Goal: Information Seeking & Learning: Check status

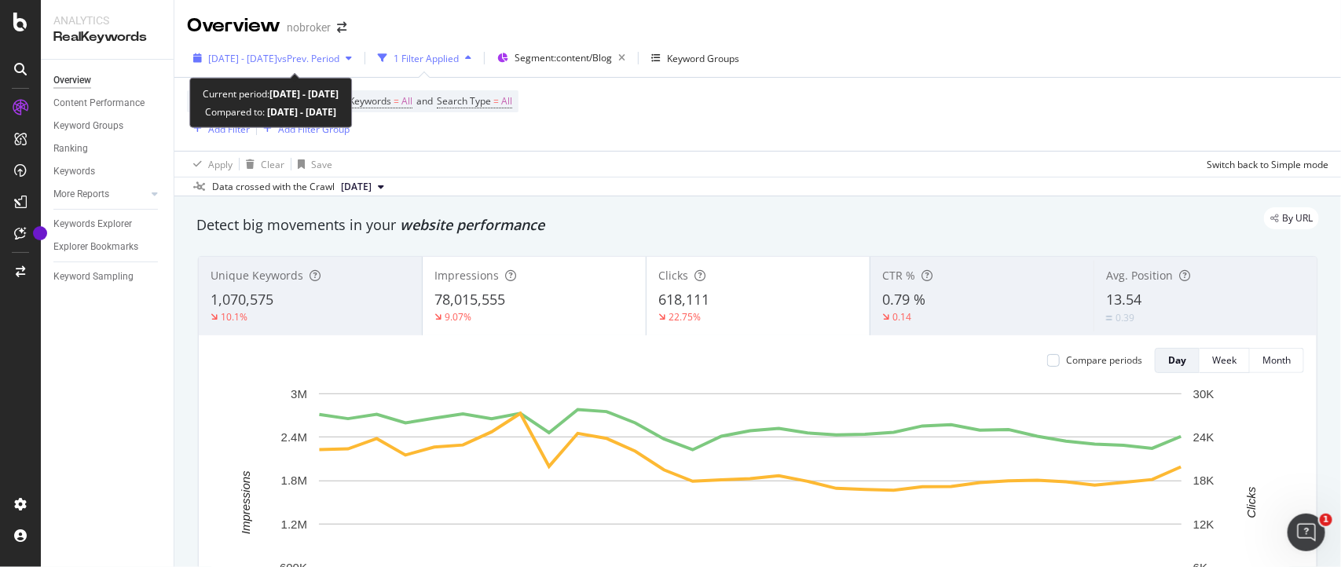
click at [357, 71] on button "[DATE] - [DATE] vs Prev. Period" at bounding box center [272, 58] width 171 height 25
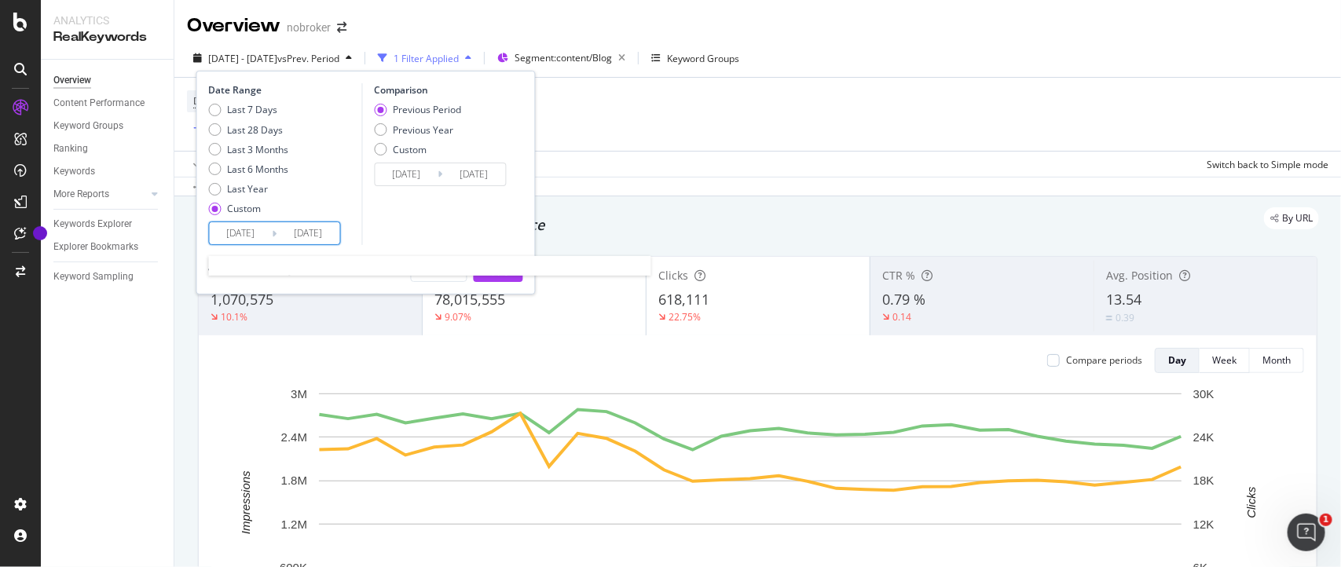
click at [269, 229] on input "[DATE]" at bounding box center [241, 233] width 63 height 22
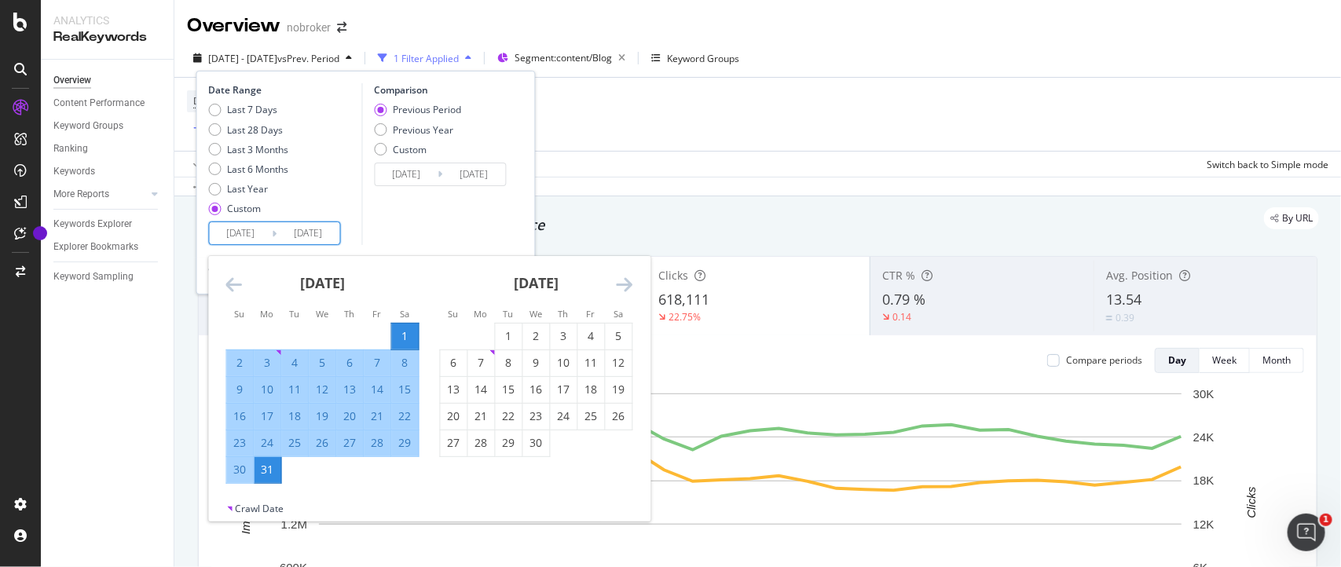
click at [236, 289] on icon "Move backward to switch to the previous month." at bounding box center [234, 284] width 16 height 19
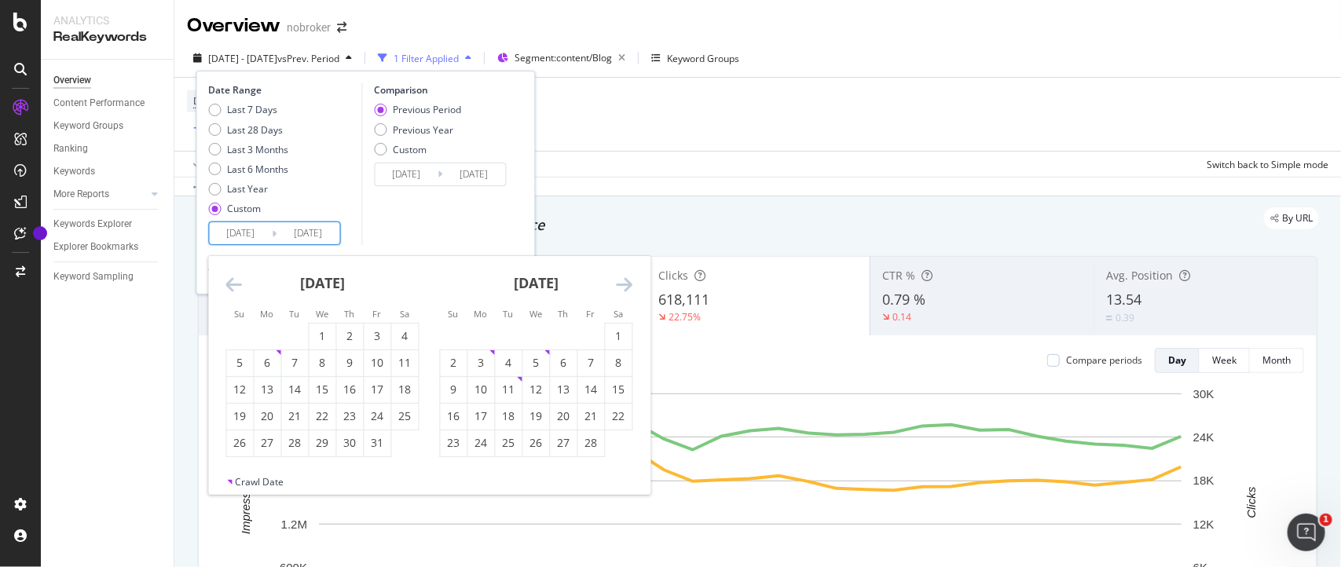
click at [236, 289] on icon "Move backward to switch to the previous month." at bounding box center [234, 284] width 16 height 19
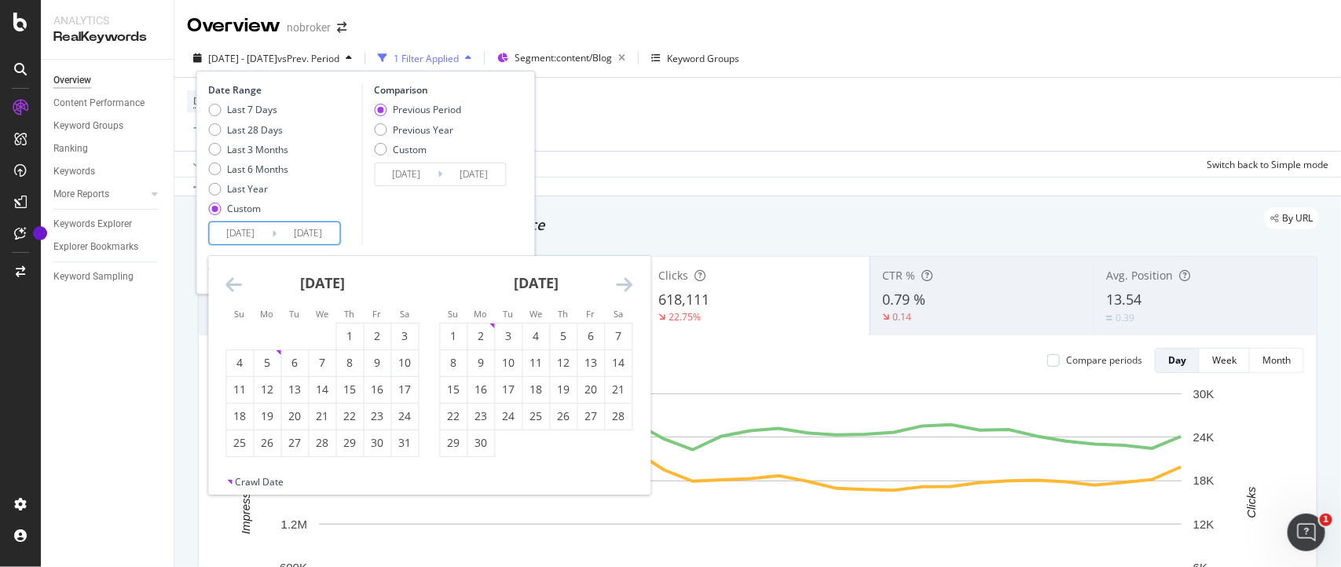
click at [236, 289] on icon "Move backward to switch to the previous month." at bounding box center [234, 284] width 16 height 19
click at [621, 276] on icon "Move forward to switch to the next month." at bounding box center [625, 284] width 16 height 19
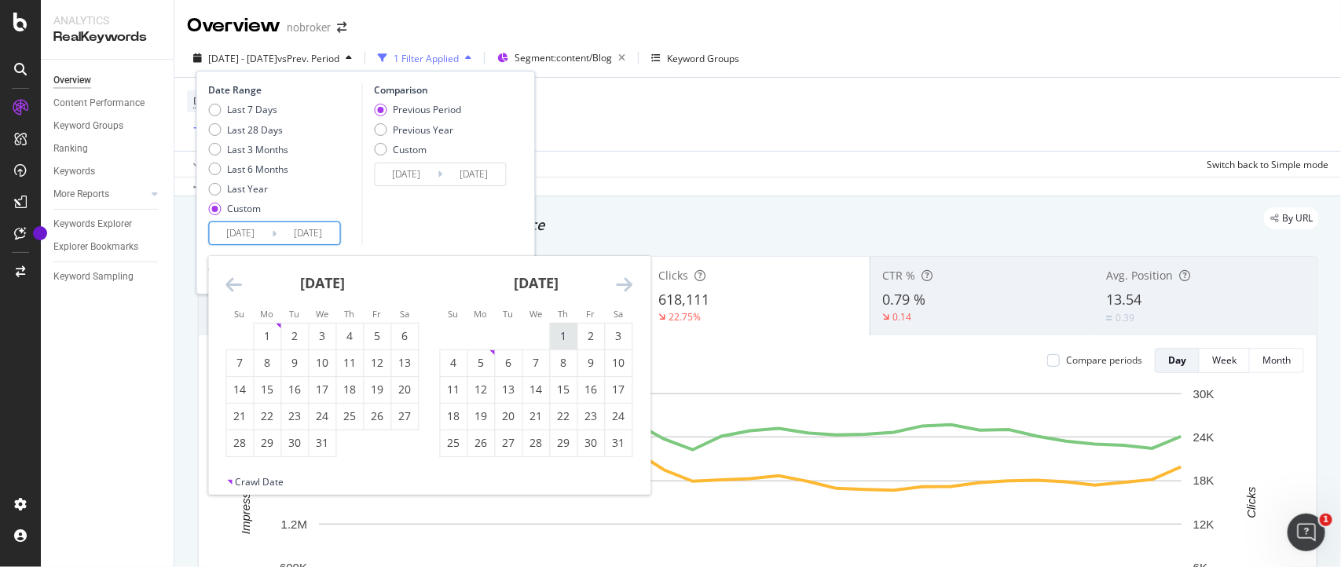
click at [556, 324] on div "1" at bounding box center [564, 337] width 27 height 26
type input "[DATE]"
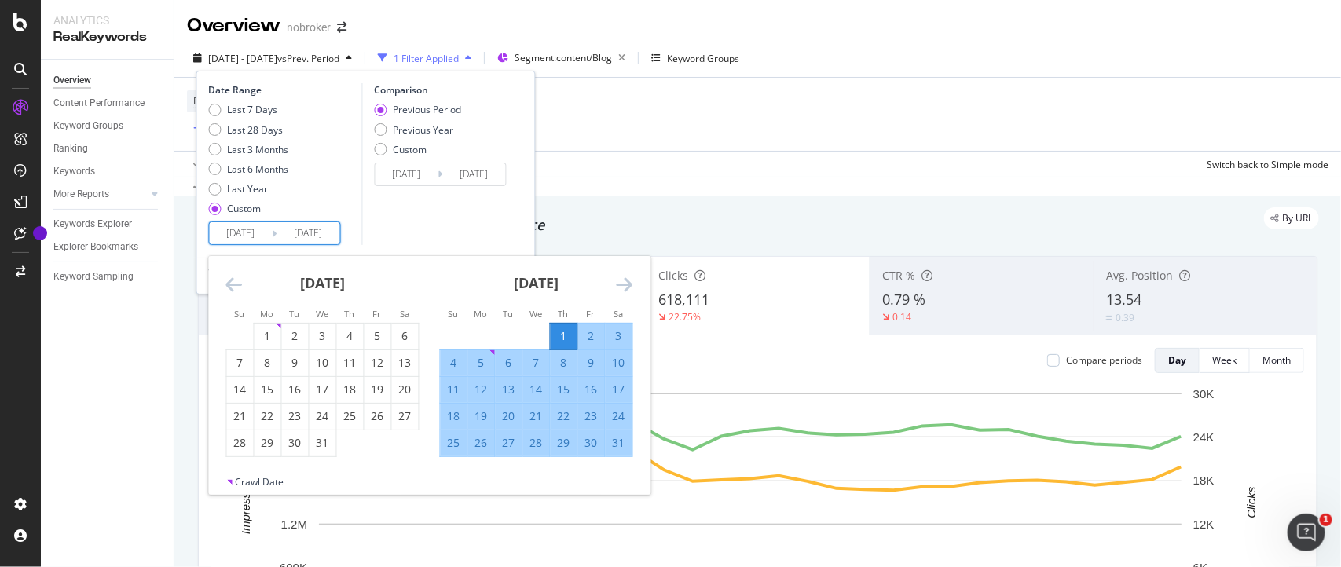
click at [630, 280] on icon "Move forward to switch to the next month." at bounding box center [625, 284] width 16 height 19
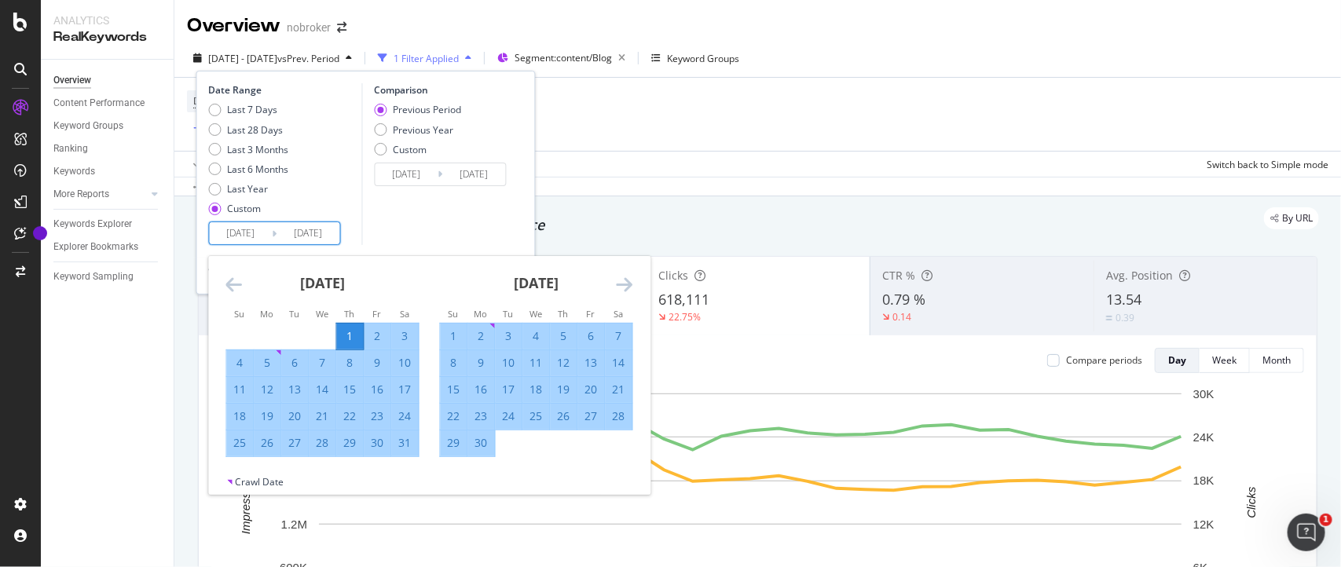
click at [630, 280] on icon "Move forward to switch to the next month." at bounding box center [625, 284] width 16 height 19
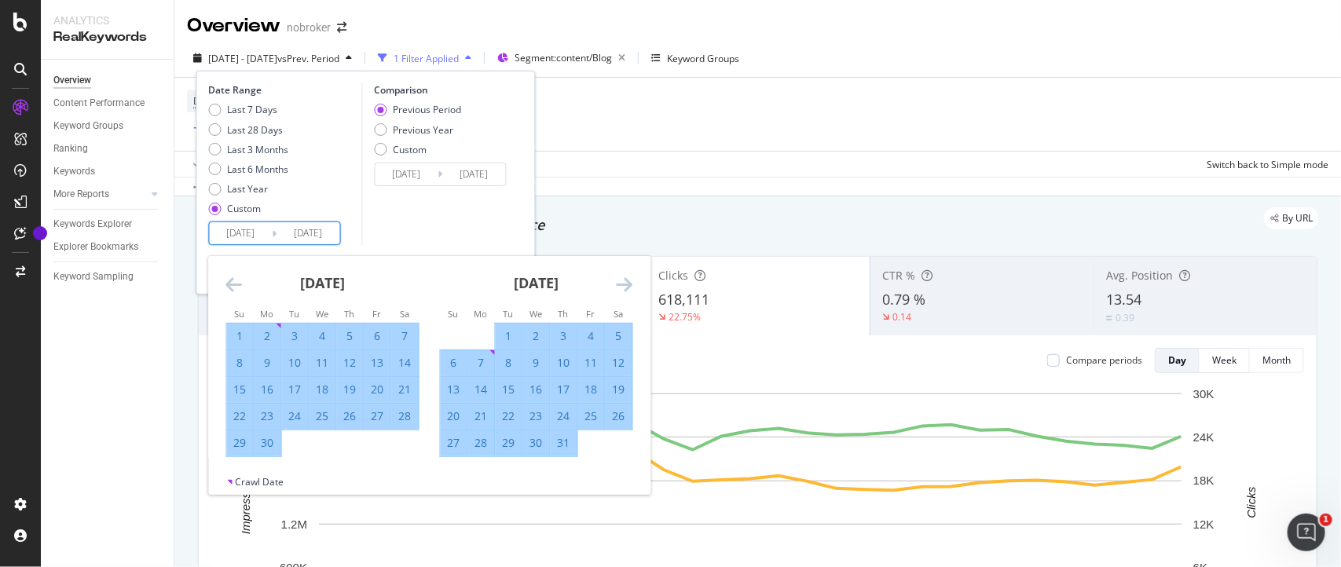
click at [630, 280] on icon "Move forward to switch to the next month." at bounding box center [625, 284] width 16 height 19
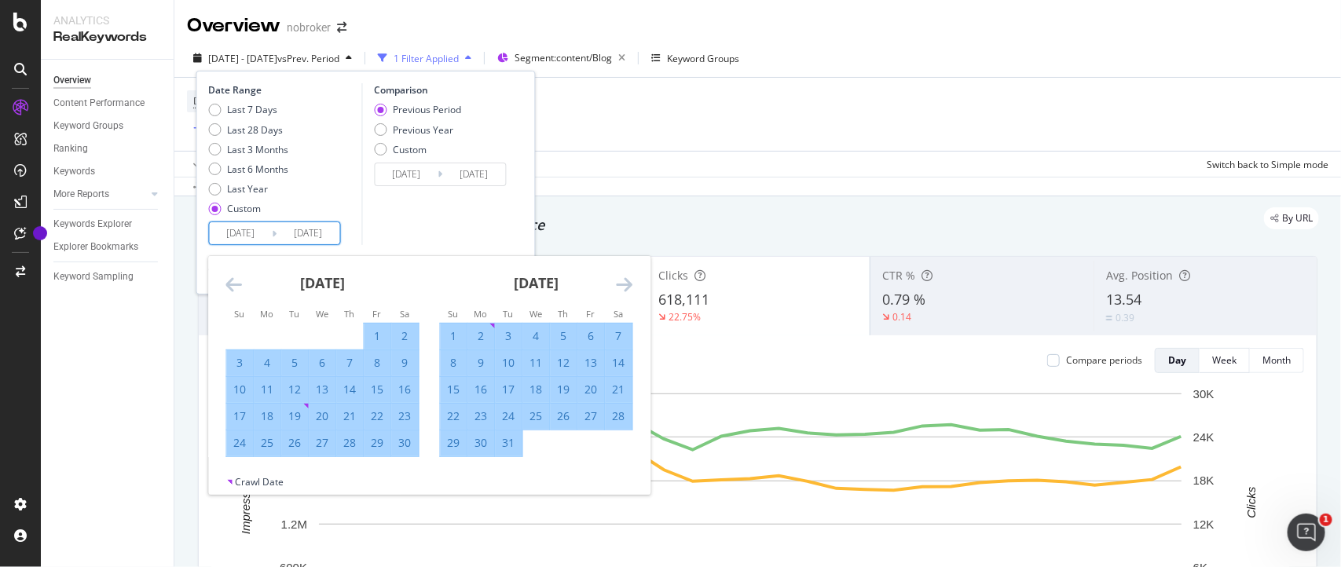
click at [630, 280] on icon "Move forward to switch to the next month." at bounding box center [625, 284] width 16 height 19
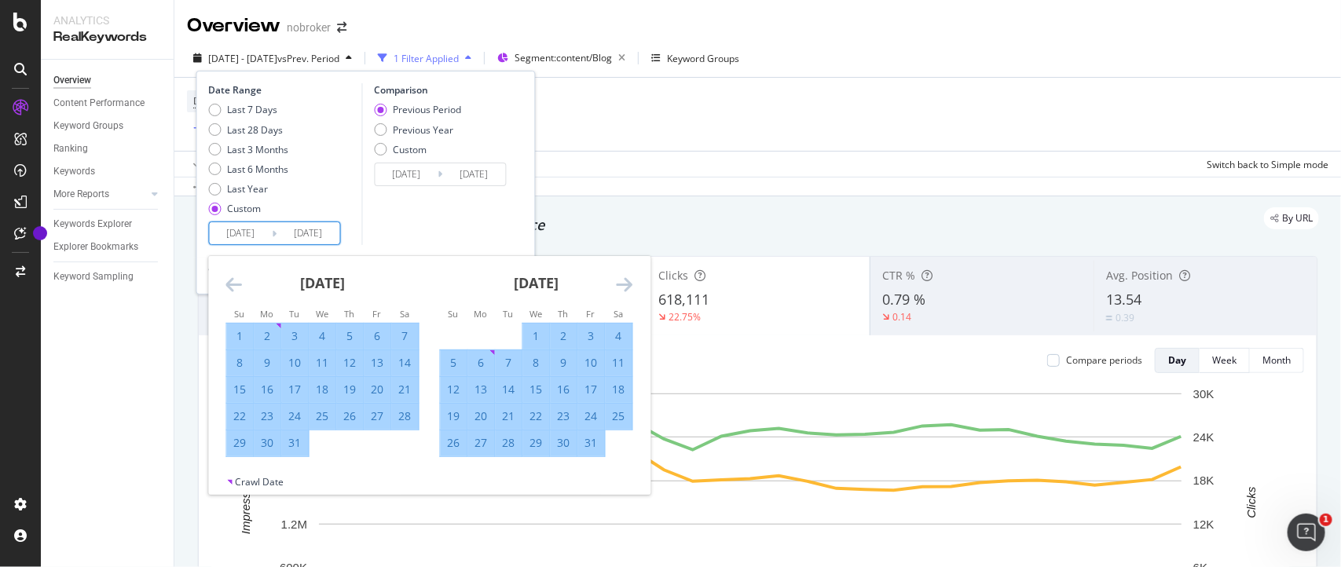
click at [630, 280] on icon "Move forward to switch to the next month." at bounding box center [625, 284] width 16 height 19
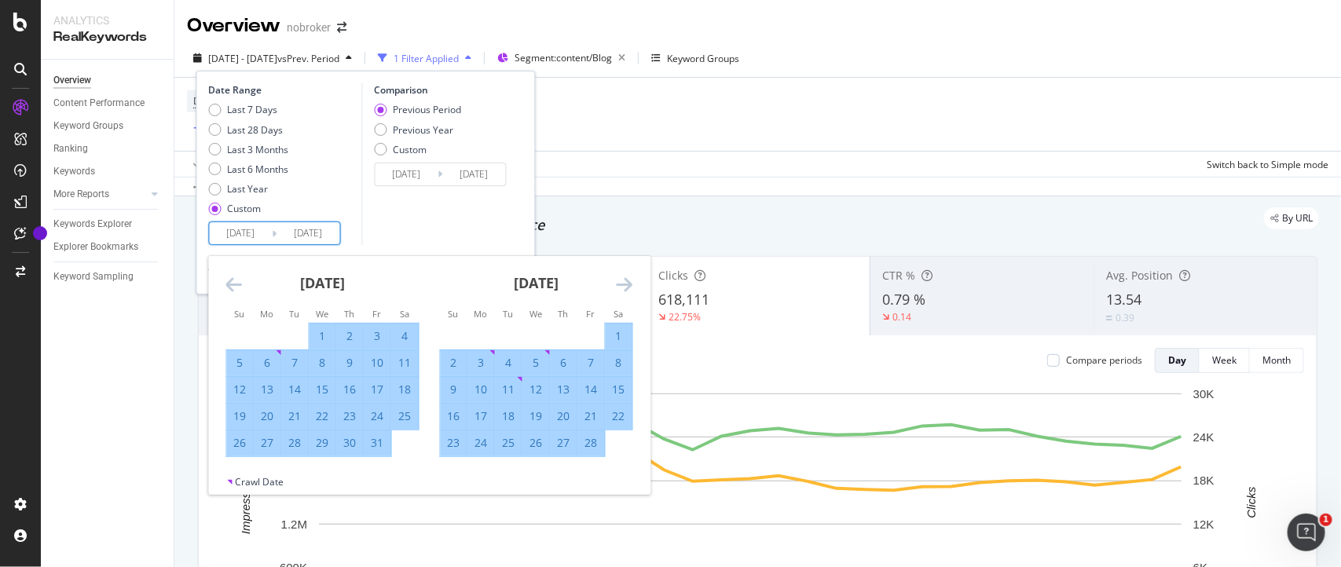
click at [630, 280] on icon "Move forward to switch to the next month." at bounding box center [625, 284] width 16 height 19
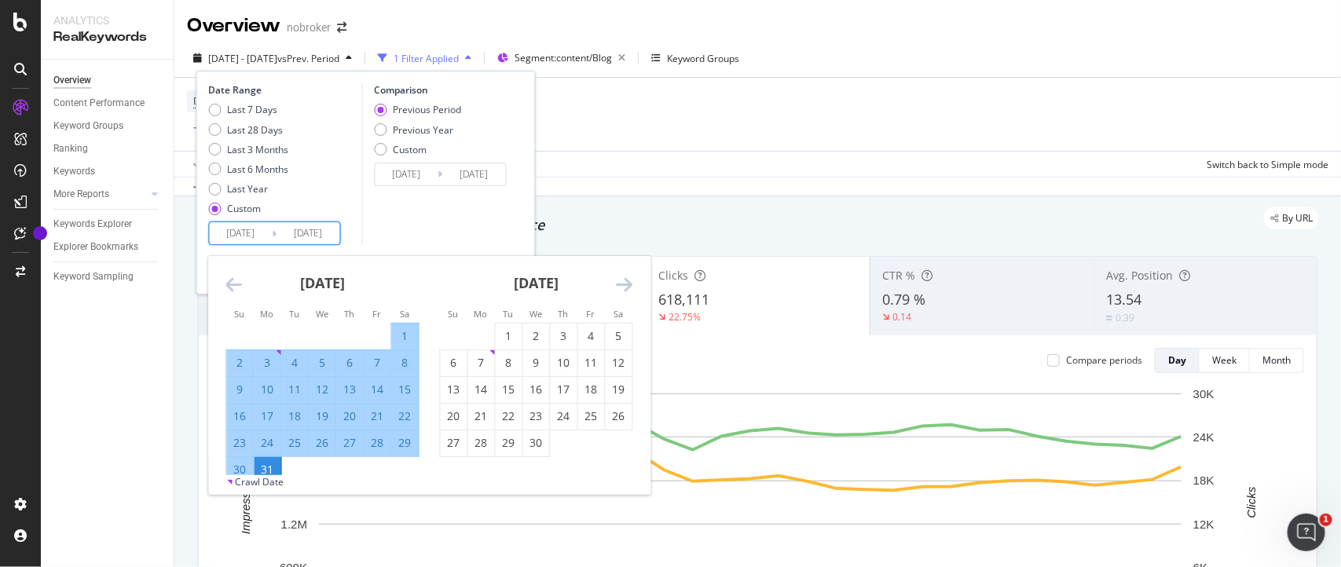
click at [630, 280] on icon "Move forward to switch to the next month." at bounding box center [625, 284] width 16 height 19
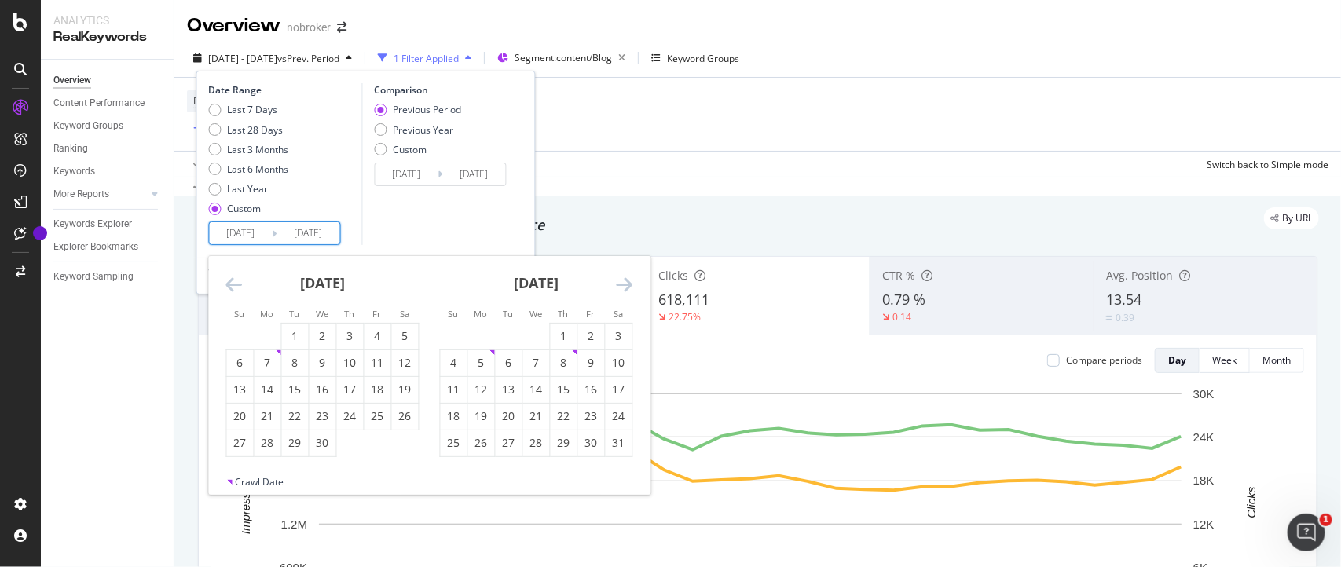
click at [630, 280] on icon "Move forward to switch to the next month." at bounding box center [625, 284] width 16 height 19
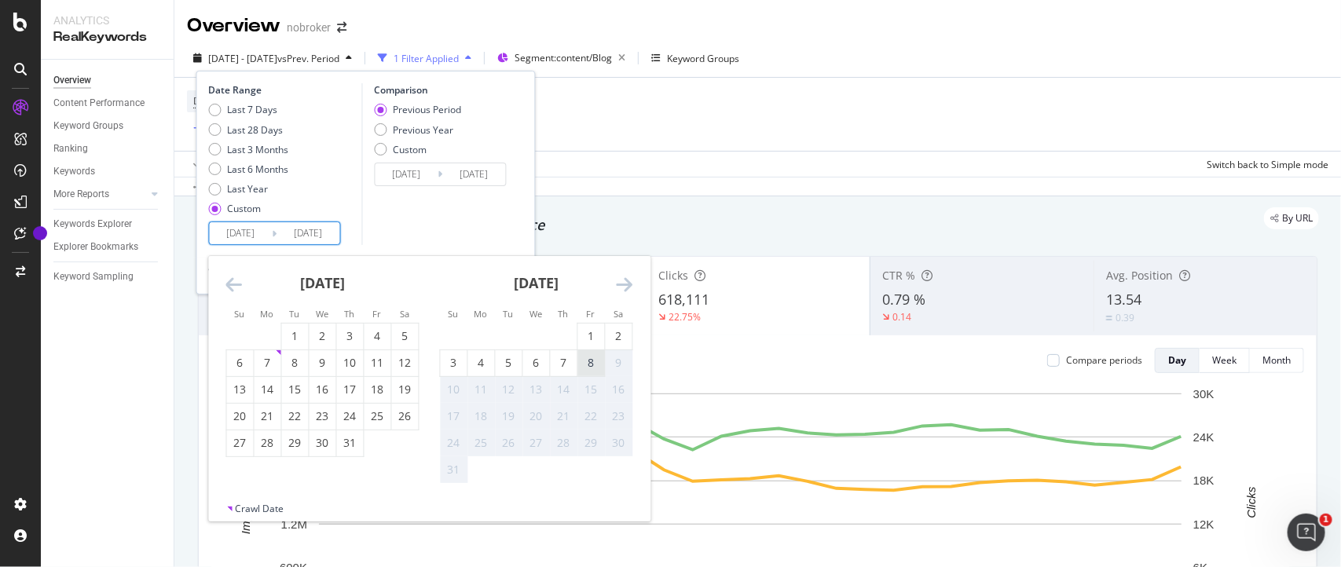
click at [589, 361] on div "8" at bounding box center [591, 363] width 27 height 16
type input "[DATE]"
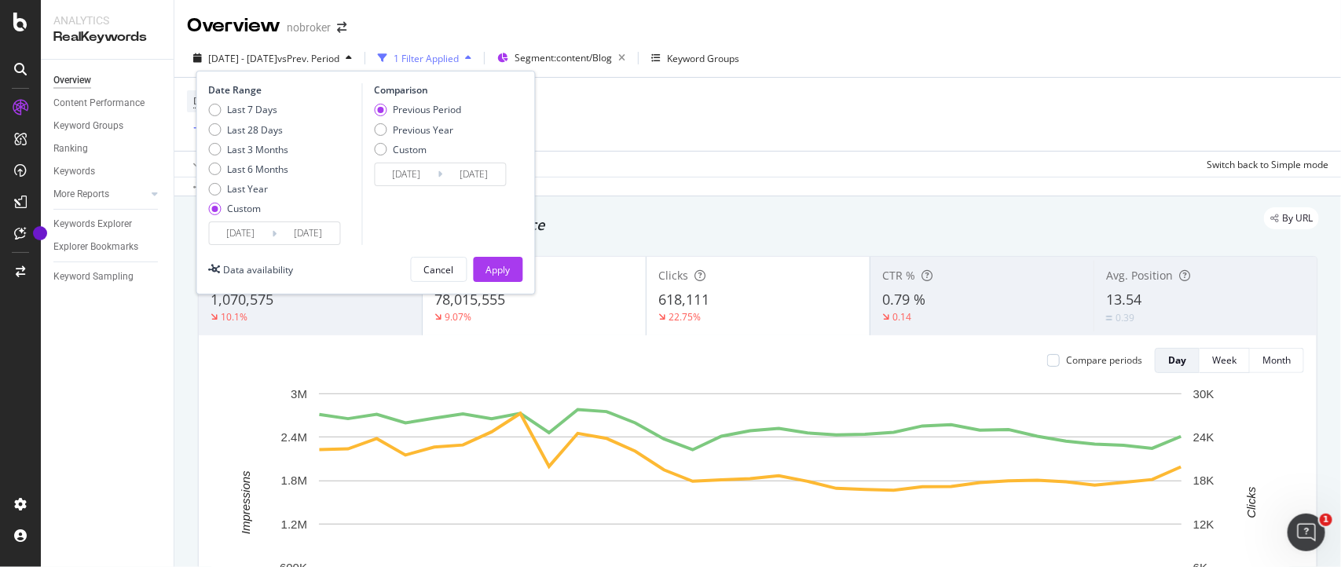
click at [332, 234] on input "[DATE]" at bounding box center [308, 233] width 63 height 22
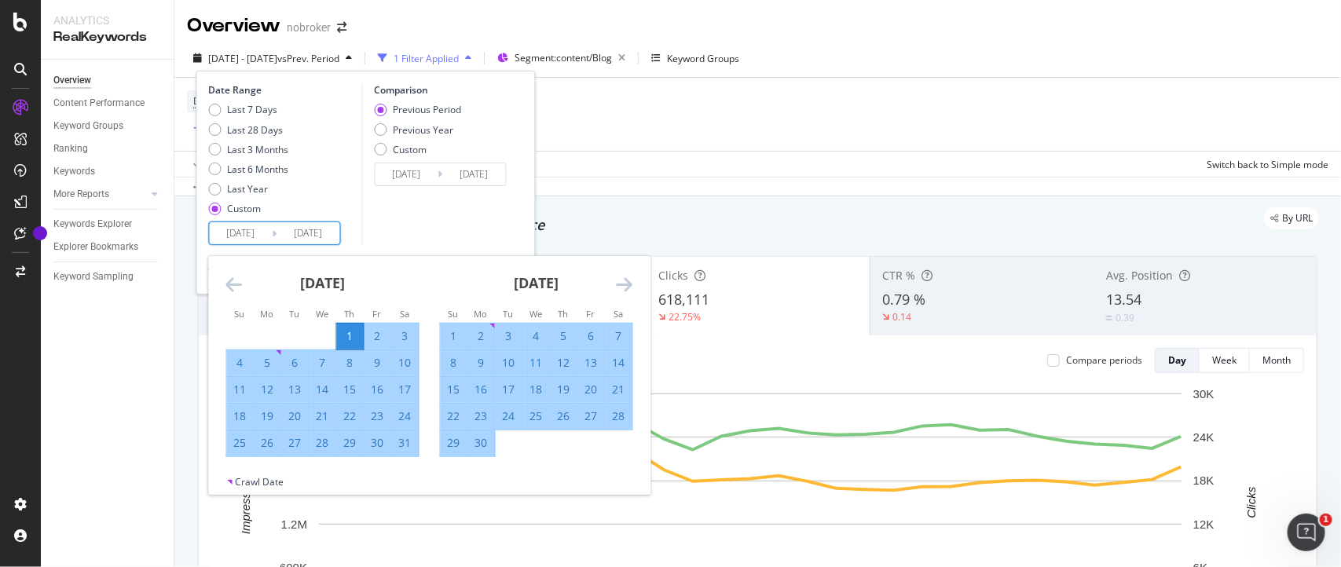
click at [629, 285] on icon "Move forward to switch to the next month." at bounding box center [625, 284] width 16 height 19
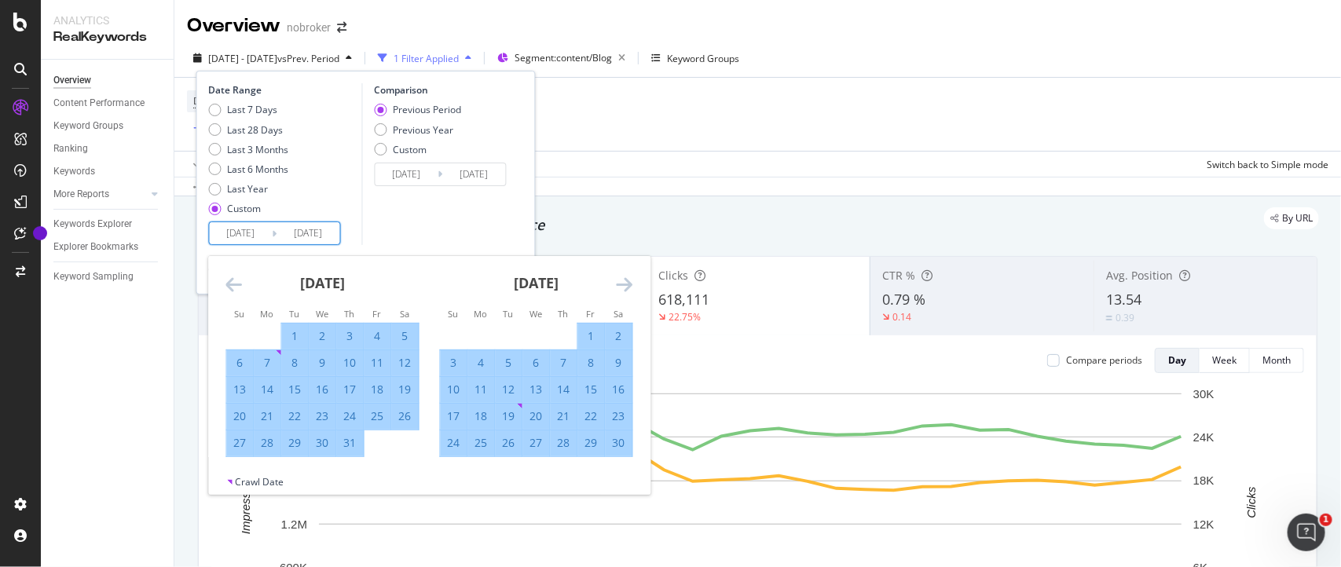
click at [629, 285] on icon "Move forward to switch to the next month." at bounding box center [625, 284] width 16 height 19
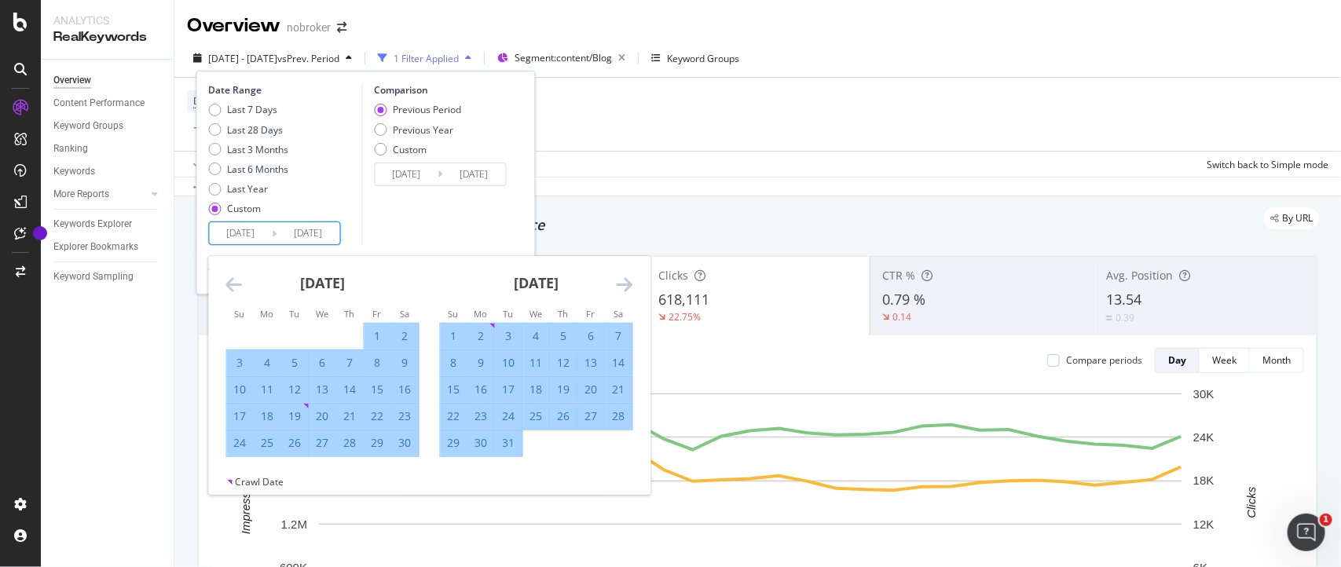
click at [629, 285] on icon "Move forward to switch to the next month." at bounding box center [625, 284] width 16 height 19
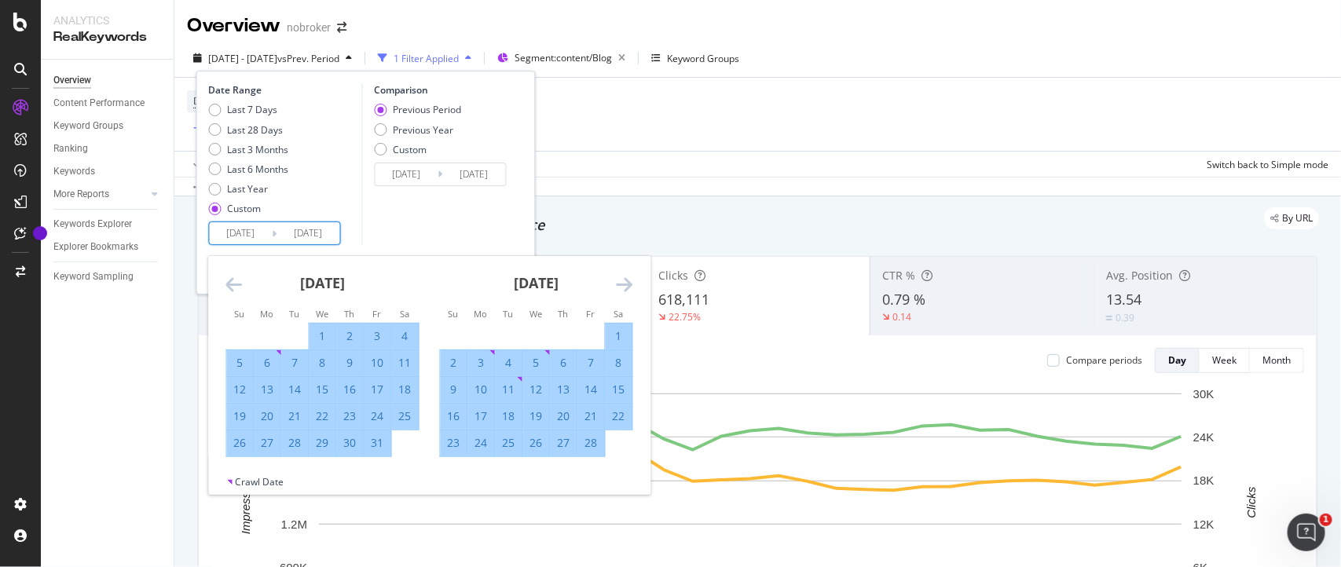
click at [629, 285] on icon "Move forward to switch to the next month." at bounding box center [625, 284] width 16 height 19
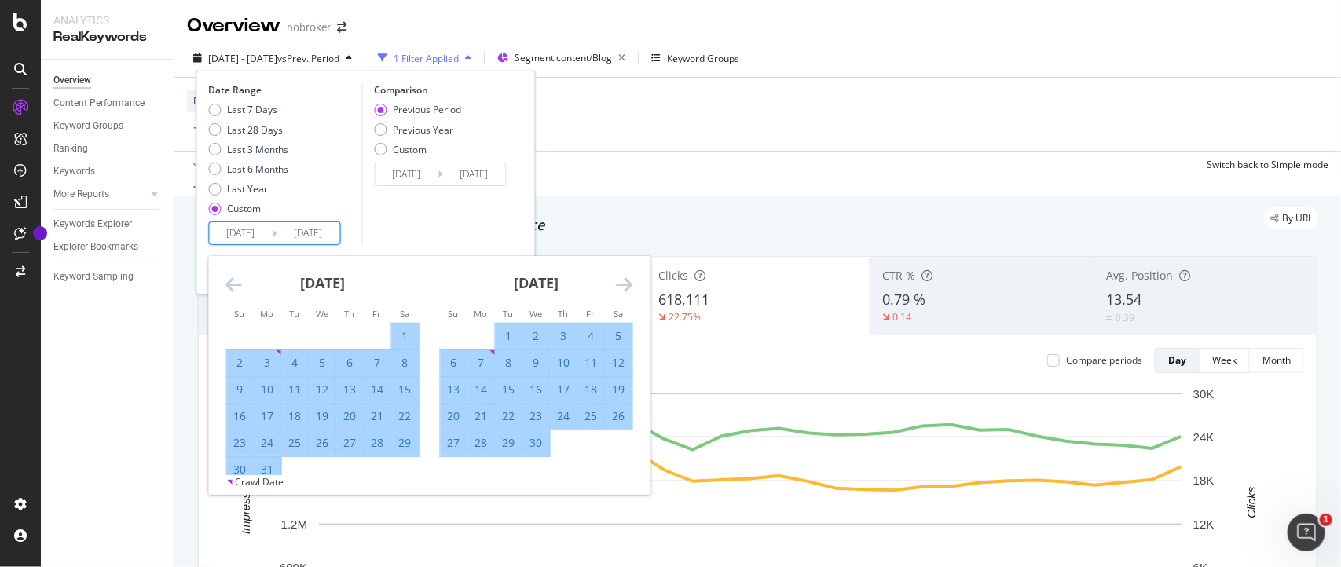
click at [629, 285] on icon "Move forward to switch to the next month." at bounding box center [625, 284] width 16 height 19
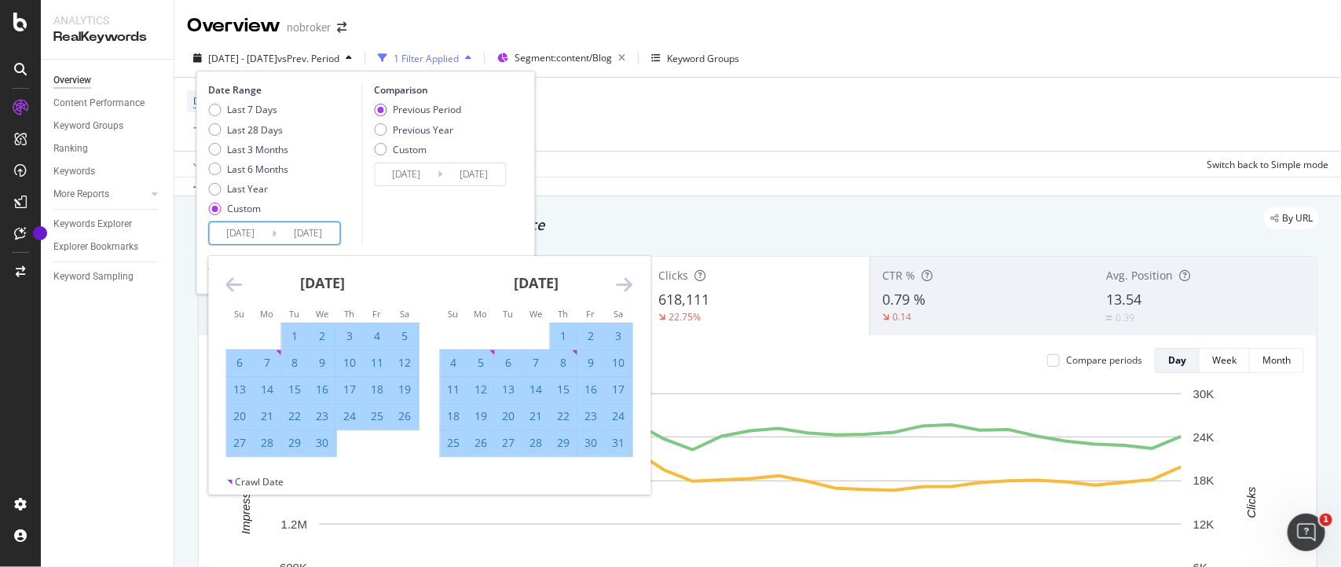
click at [629, 285] on icon "Move forward to switch to the next month." at bounding box center [625, 284] width 16 height 19
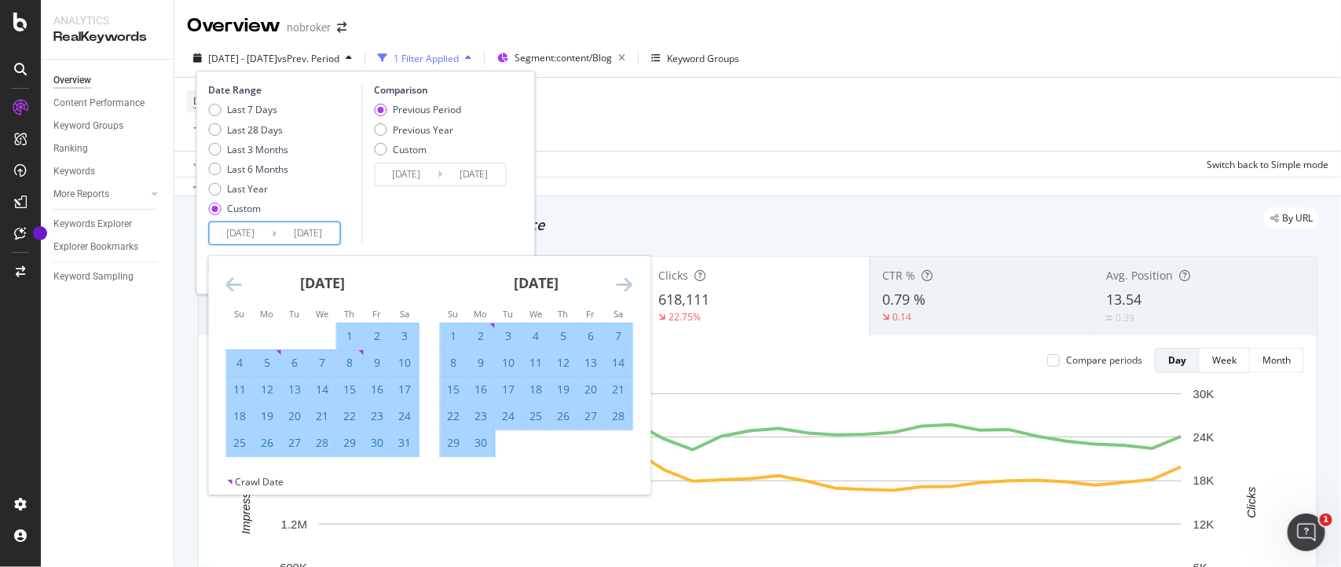
click at [629, 285] on icon "Move forward to switch to the next month." at bounding box center [625, 284] width 16 height 19
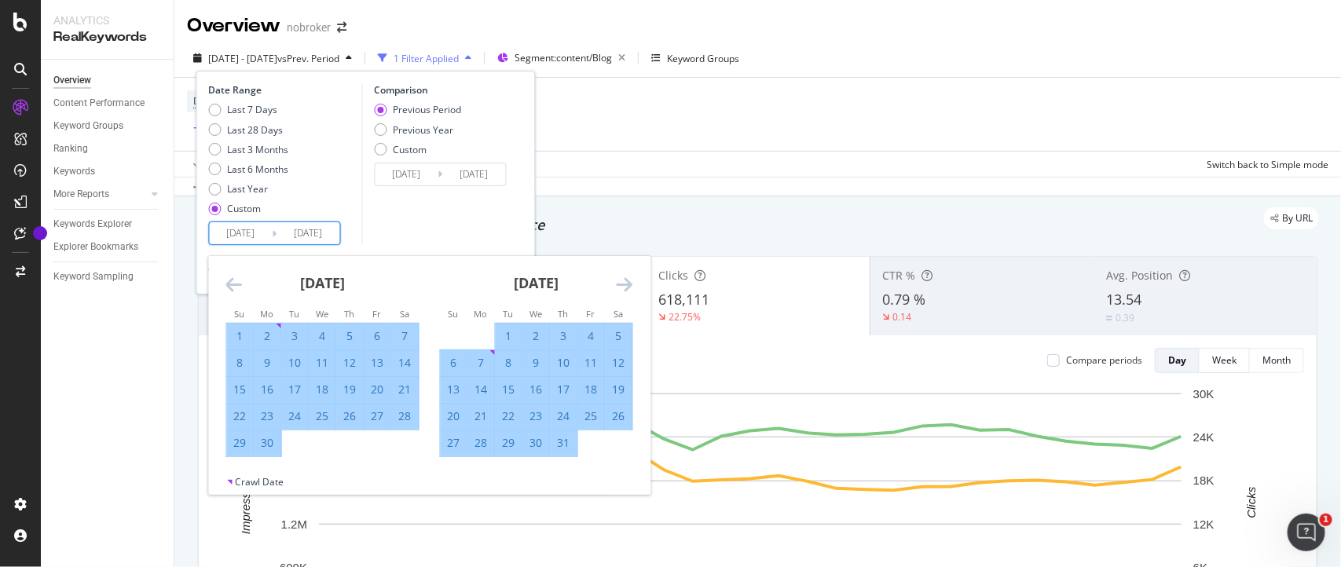
click at [629, 285] on icon "Move forward to switch to the next month." at bounding box center [625, 284] width 16 height 19
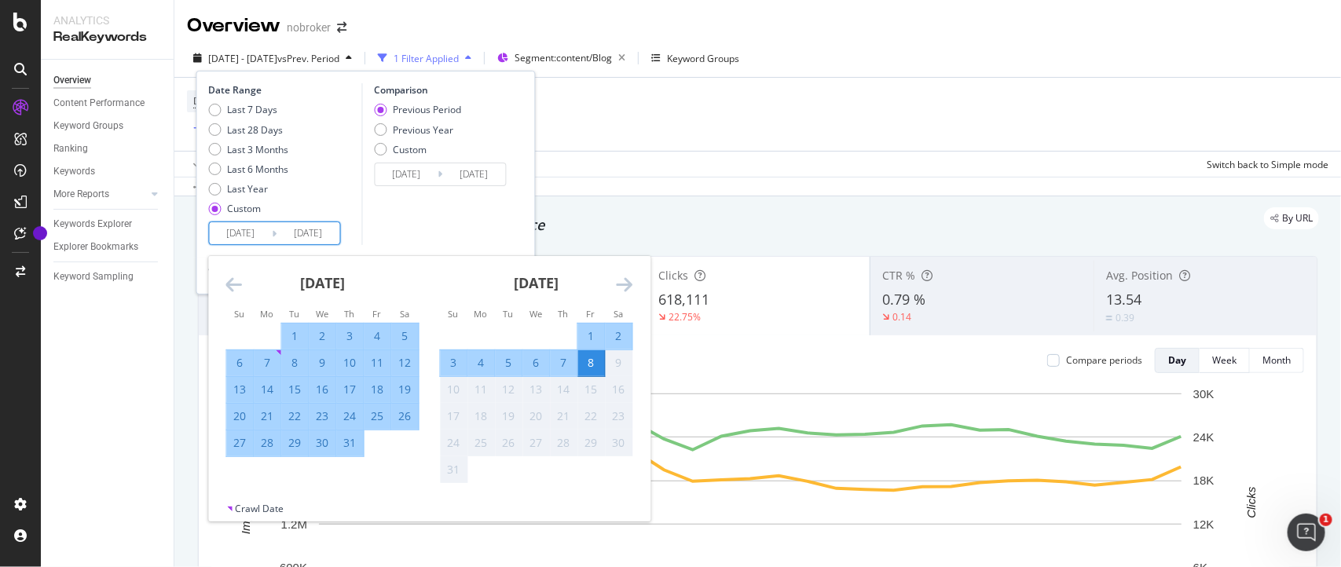
click at [347, 450] on div "31" at bounding box center [350, 443] width 27 height 16
type input "[DATE]"
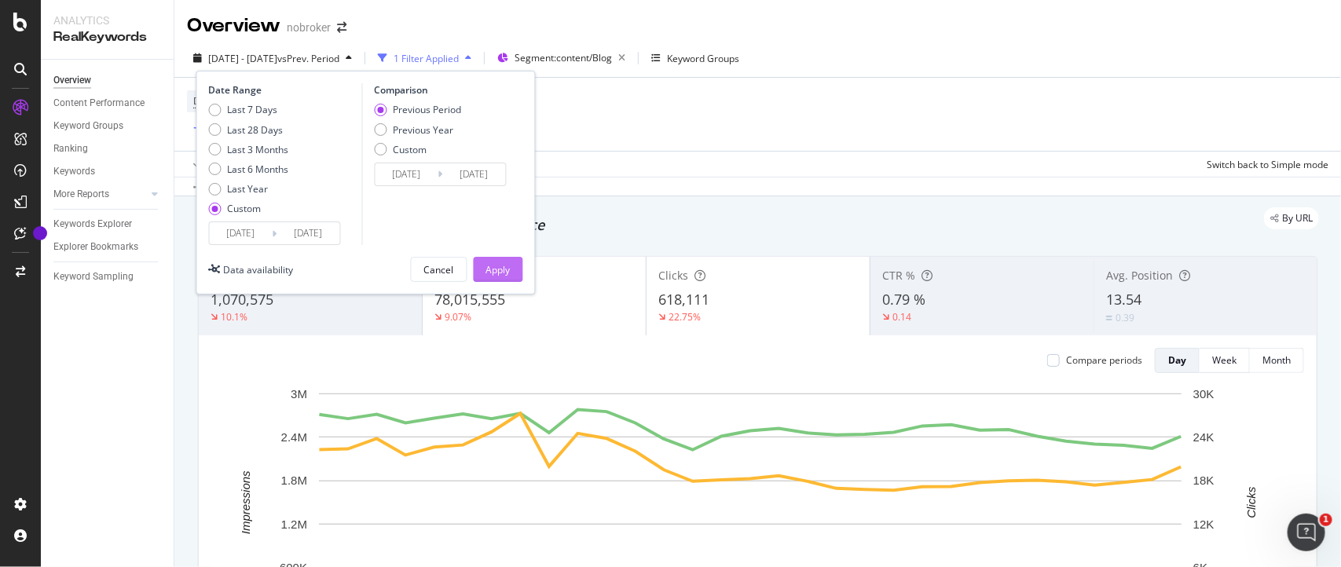
click at [497, 273] on div "Apply" at bounding box center [498, 269] width 24 height 13
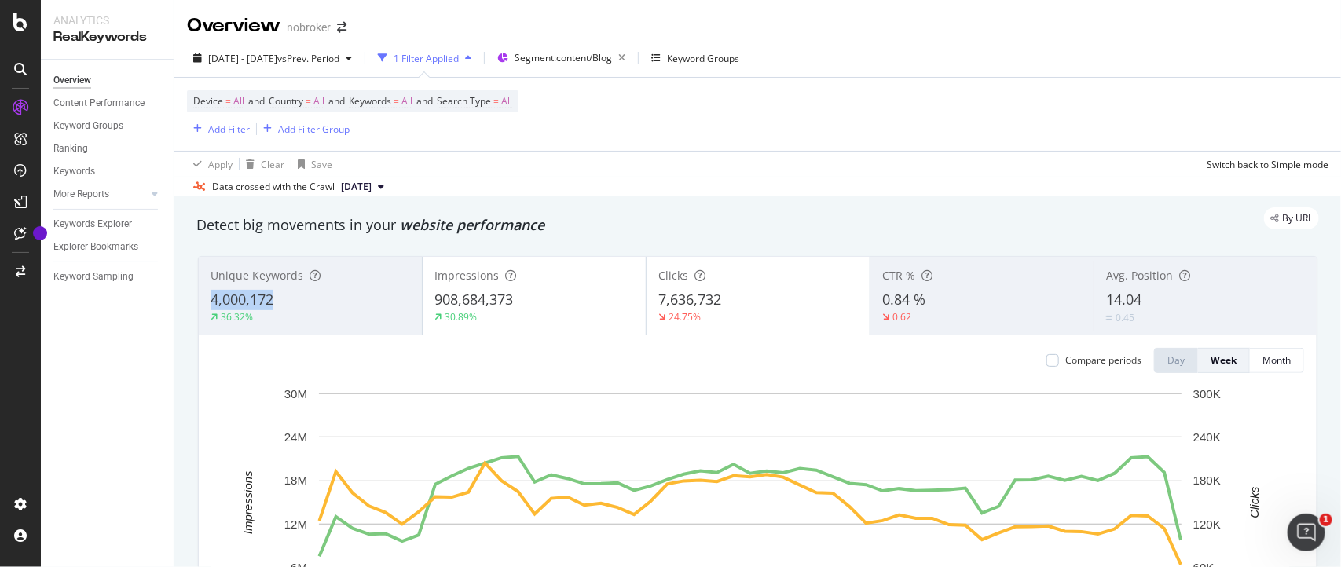
copy span "4,000,172"
drag, startPoint x: 336, startPoint y: 306, endPoint x: 322, endPoint y: 299, distance: 16.2
click at [322, 299] on div "4,000,172" at bounding box center [311, 300] width 200 height 20
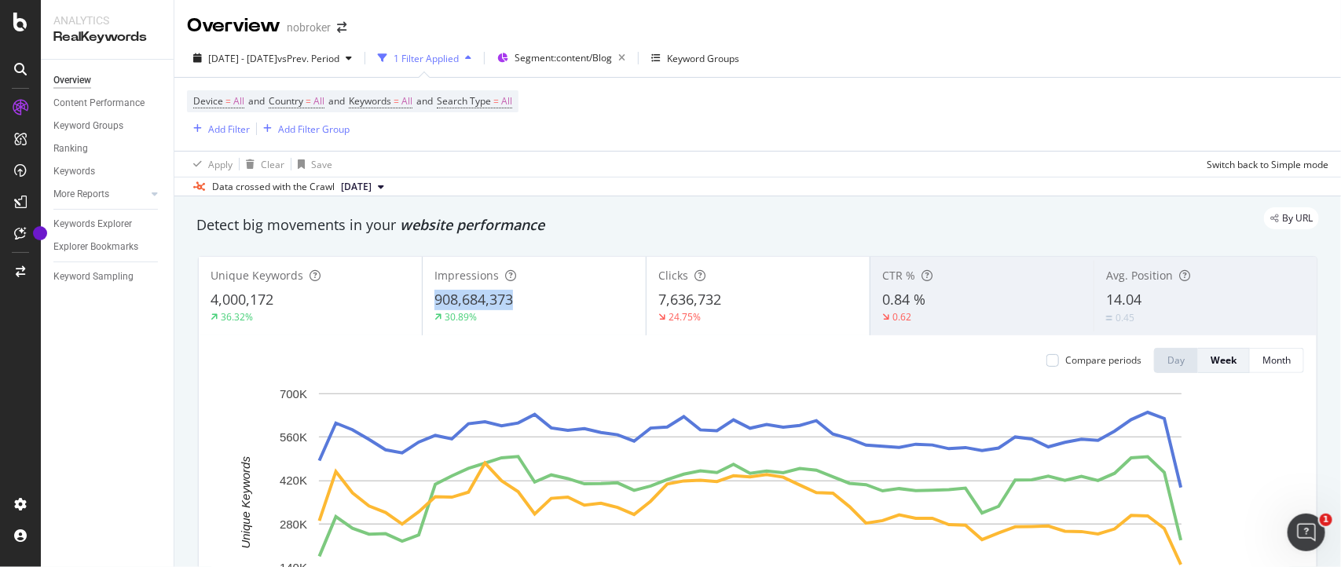
copy span "908,684,373"
drag, startPoint x: 548, startPoint y: 301, endPoint x: 383, endPoint y: 296, distance: 165.1
click at [383, 296] on div "Unique Keywords 4,000,172 36.32% Impressions 908,684,373 30.89% Clicks 7,636,73…" at bounding box center [758, 296] width 1118 height 79
copy span "7,636,732"
drag, startPoint x: 761, startPoint y: 297, endPoint x: 641, endPoint y: 308, distance: 119.9
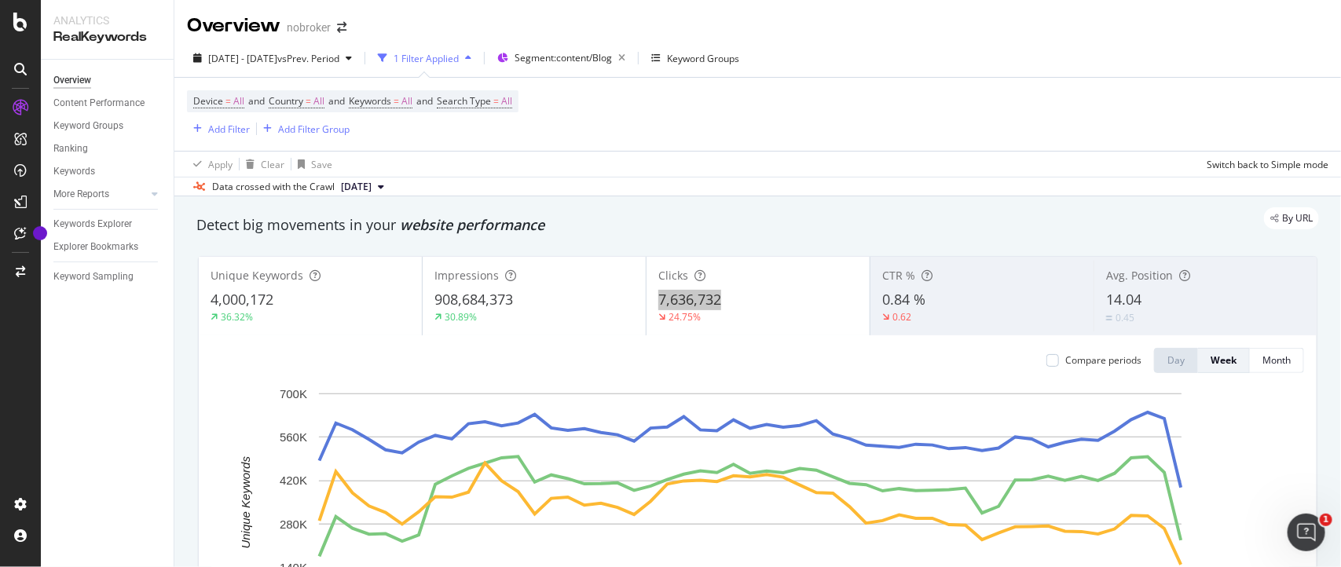
click at [647, 308] on div "Clicks 7,636,732 24.75%" at bounding box center [758, 296] width 223 height 71
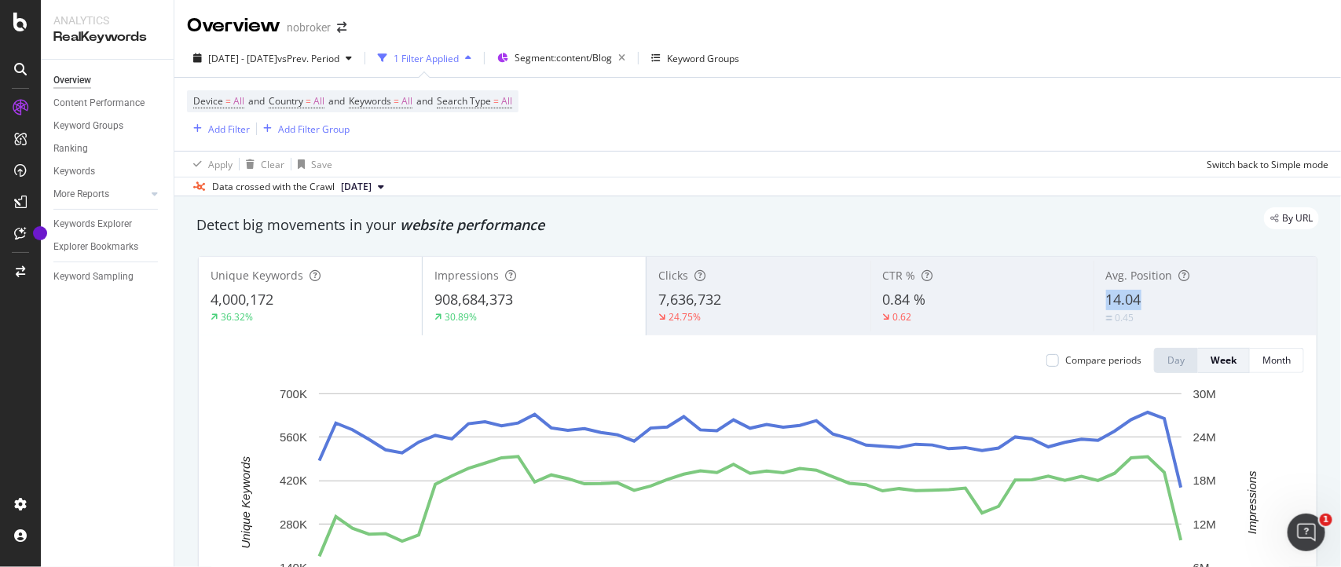
copy span "14.04"
drag, startPoint x: 1160, startPoint y: 302, endPoint x: 1084, endPoint y: 303, distance: 75.4
click at [1094, 303] on div "Avg. Position 14.04 0.45" at bounding box center [1205, 296] width 223 height 71
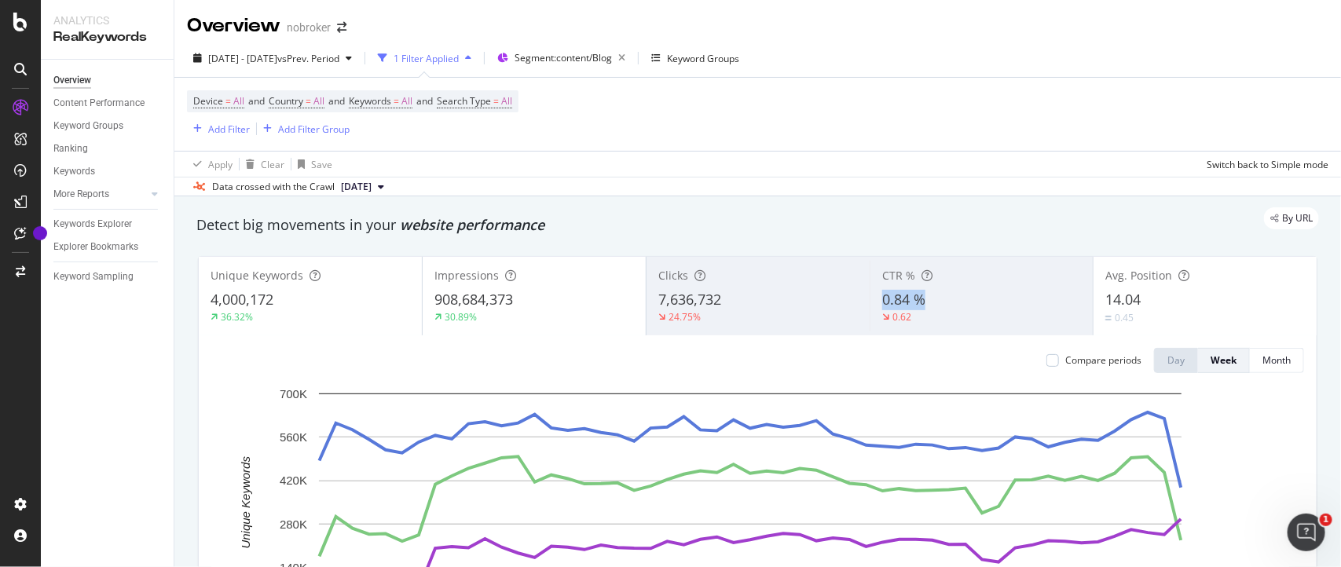
copy span "0.84 %"
drag, startPoint x: 941, startPoint y: 299, endPoint x: 864, endPoint y: 302, distance: 77.1
click at [870, 302] on div "CTR % 0.84 % 0.62" at bounding box center [981, 296] width 223 height 71
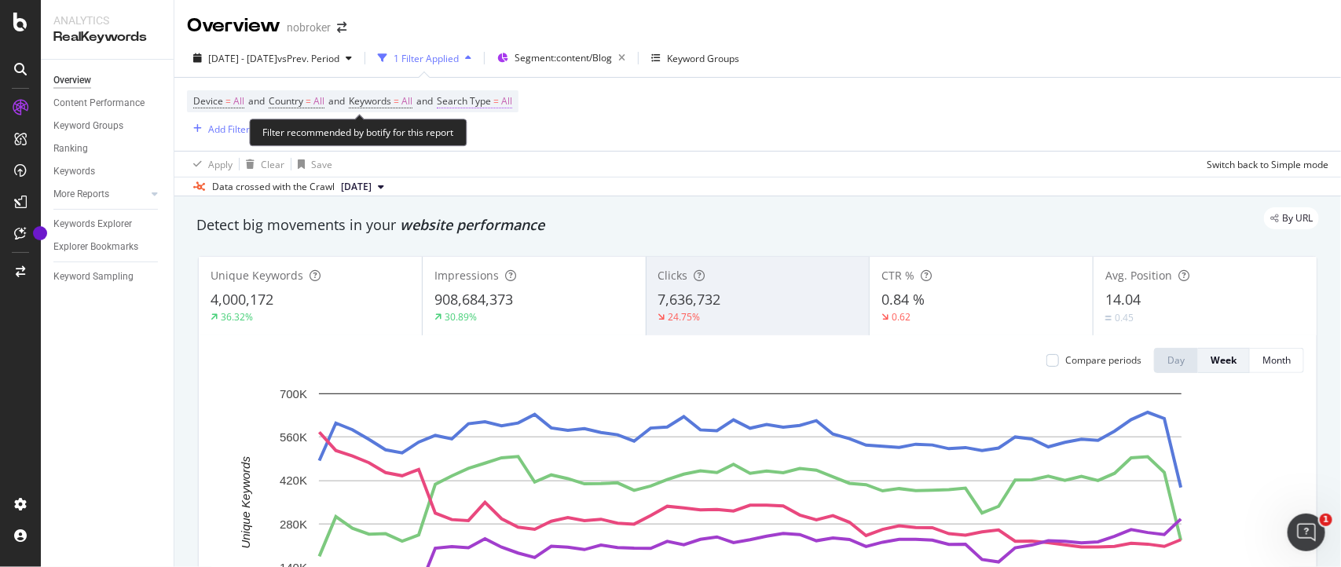
click at [512, 103] on span "All" at bounding box center [506, 101] width 11 height 22
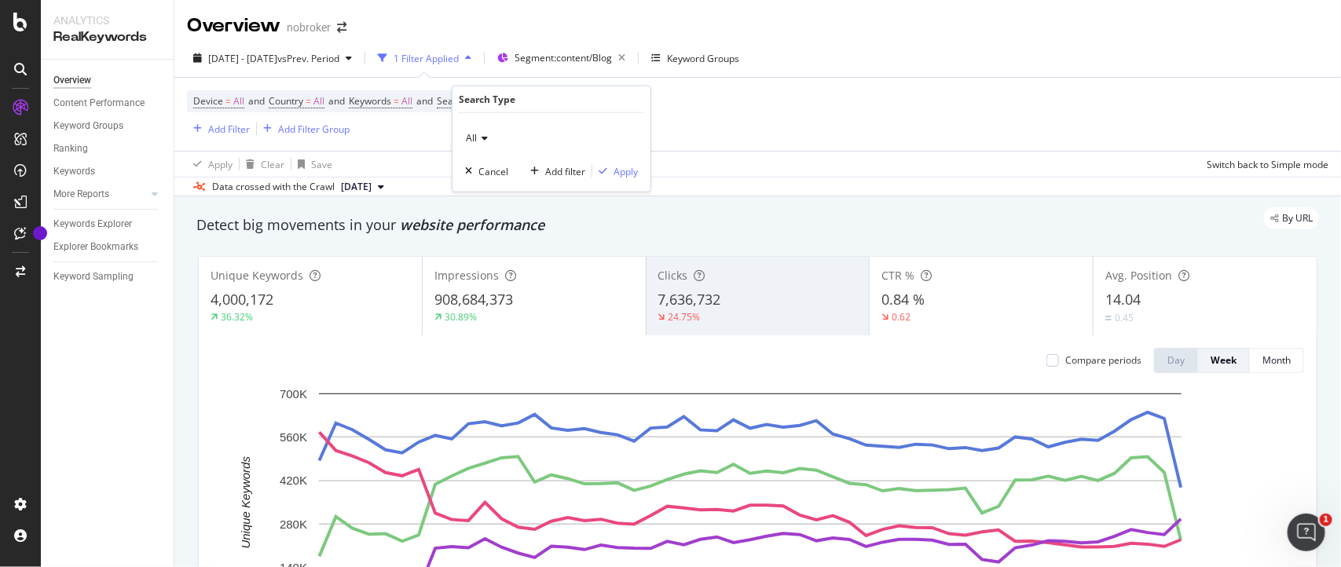
click at [471, 142] on span "All" at bounding box center [471, 137] width 11 height 13
click at [476, 210] on span "Image" at bounding box center [486, 210] width 27 height 13
click at [618, 175] on div "Apply" at bounding box center [626, 170] width 24 height 13
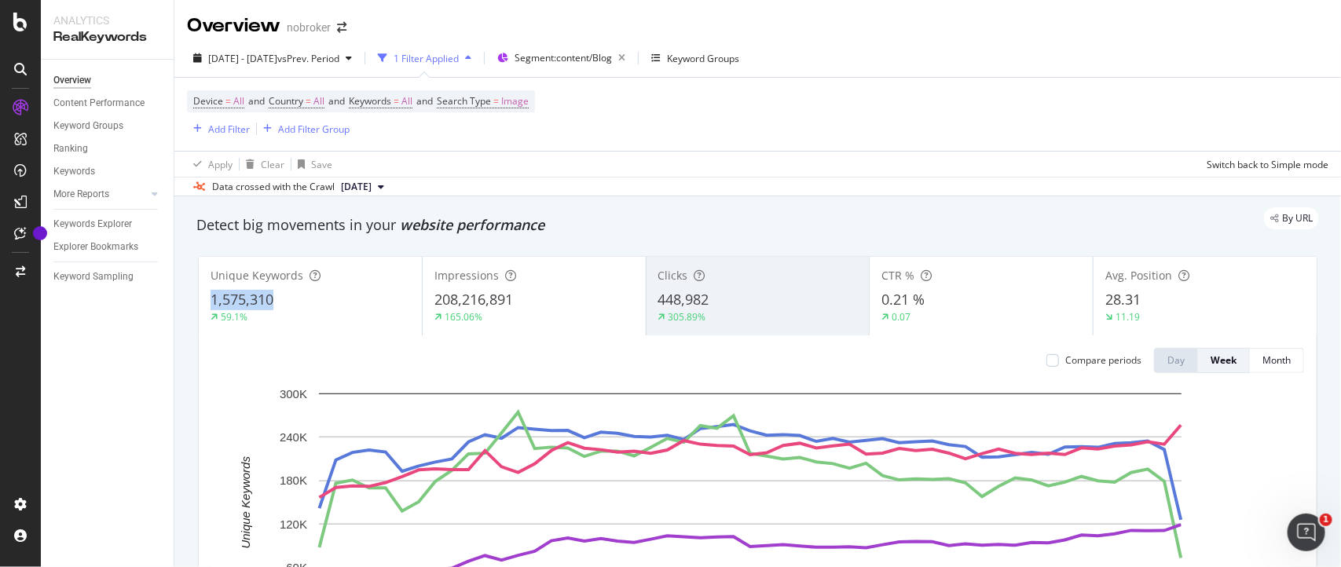
copy span "1,575,310"
drag, startPoint x: 295, startPoint y: 299, endPoint x: 234, endPoint y: 267, distance: 68.2
click at [234, 267] on div "Unique Keywords 1,575,310 59.1%" at bounding box center [310, 296] width 223 height 71
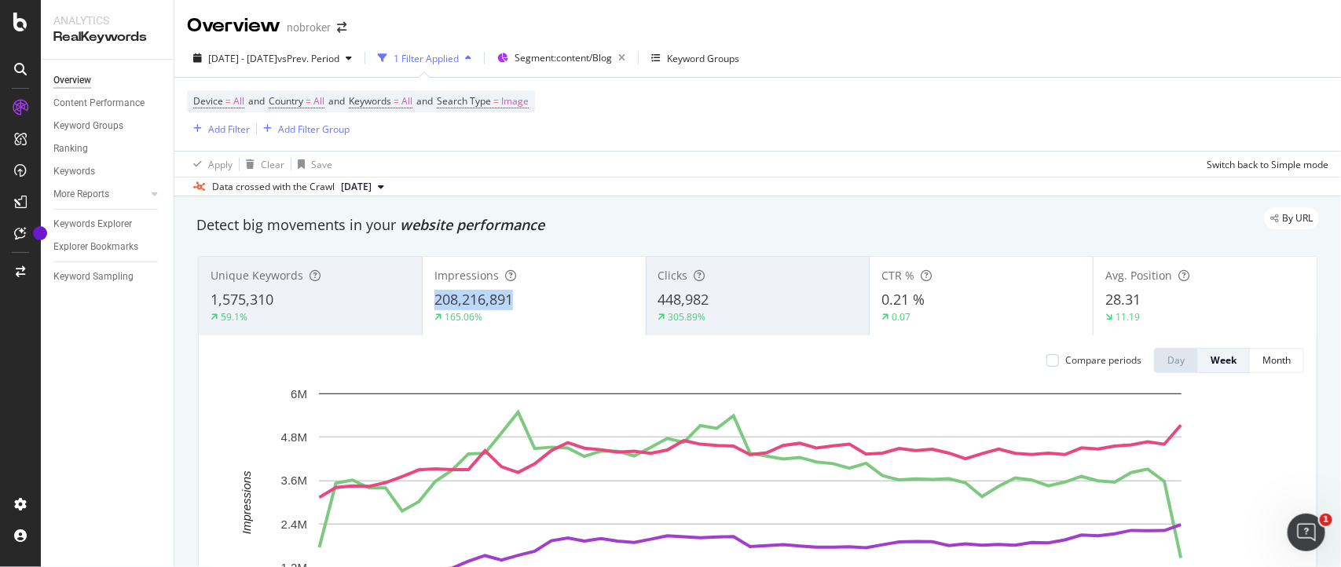
copy span "208,216,891"
drag, startPoint x: 552, startPoint y: 299, endPoint x: 356, endPoint y: 312, distance: 196.8
click at [356, 312] on div "Unique Keywords 1,575,310 59.1% Impressions 208,216,891 165.06% Clicks 448,982 …" at bounding box center [758, 296] width 1118 height 79
copy span "448,982"
drag, startPoint x: 759, startPoint y: 299, endPoint x: 295, endPoint y: 350, distance: 467.1
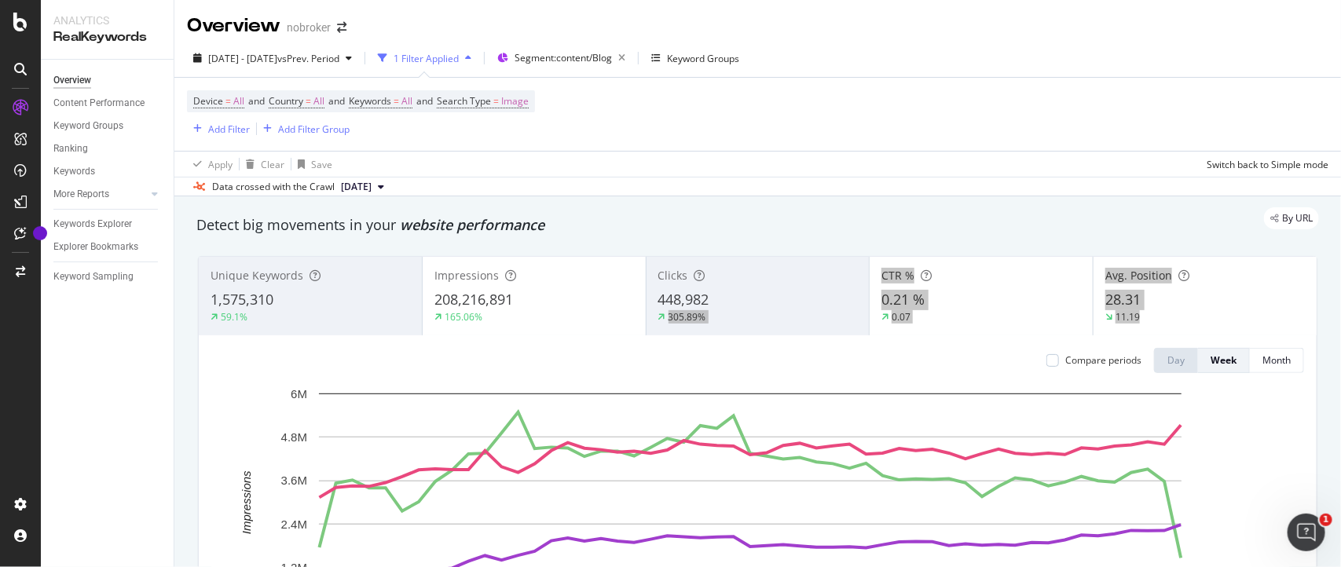
click at [295, 350] on div "Unique Keywords 1,575,310 59.1% Impressions 208,216,891 165.06% Clicks 448,982 …" at bounding box center [758, 479] width 1118 height 445
click at [771, 222] on div "By URL" at bounding box center [750, 218] width 1138 height 22
copy span "0.21 %"
drag, startPoint x: 951, startPoint y: 309, endPoint x: 869, endPoint y: 297, distance: 82.6
click at [870, 297] on div "CTR % 0.21 % 0.07" at bounding box center [981, 296] width 223 height 71
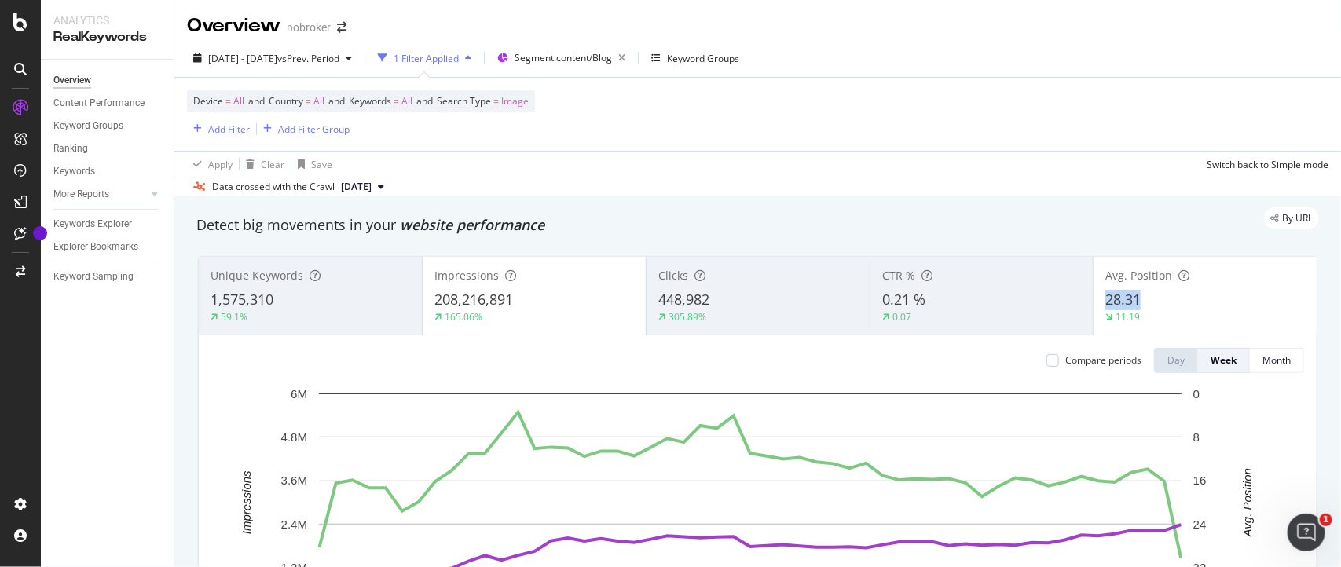
copy span "28.31"
drag, startPoint x: 1140, startPoint y: 308, endPoint x: 1083, endPoint y: 300, distance: 57.9
click at [1094, 300] on div "Avg. Position 28.31 11.19" at bounding box center [1205, 296] width 223 height 71
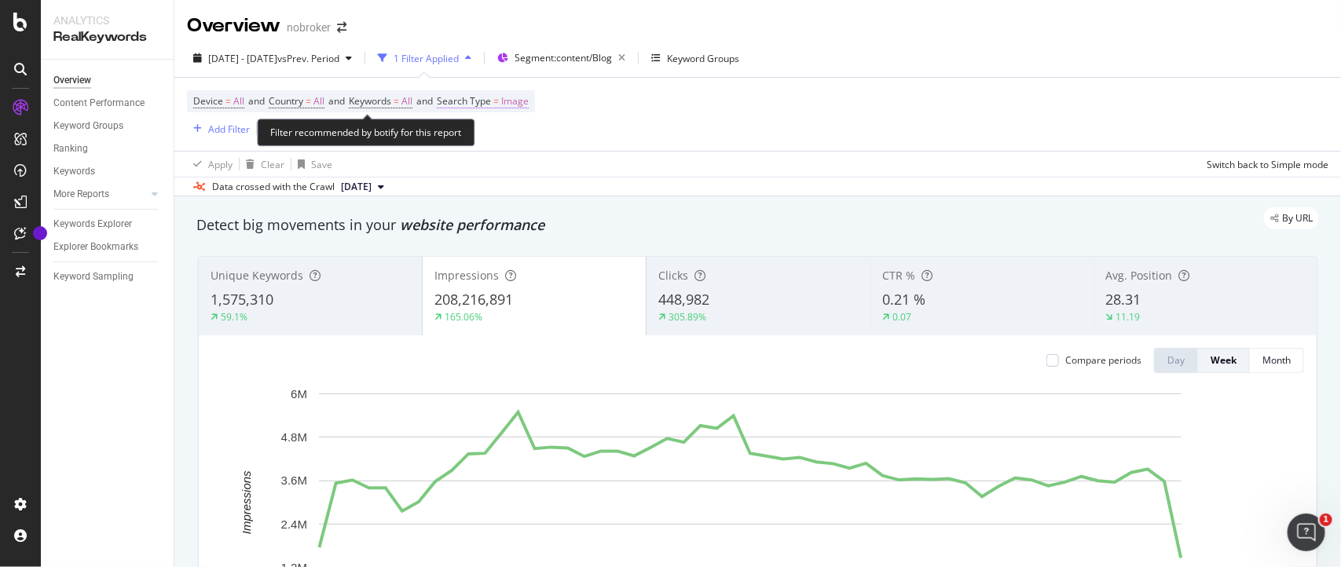
click at [529, 100] on span "Image" at bounding box center [514, 101] width 27 height 22
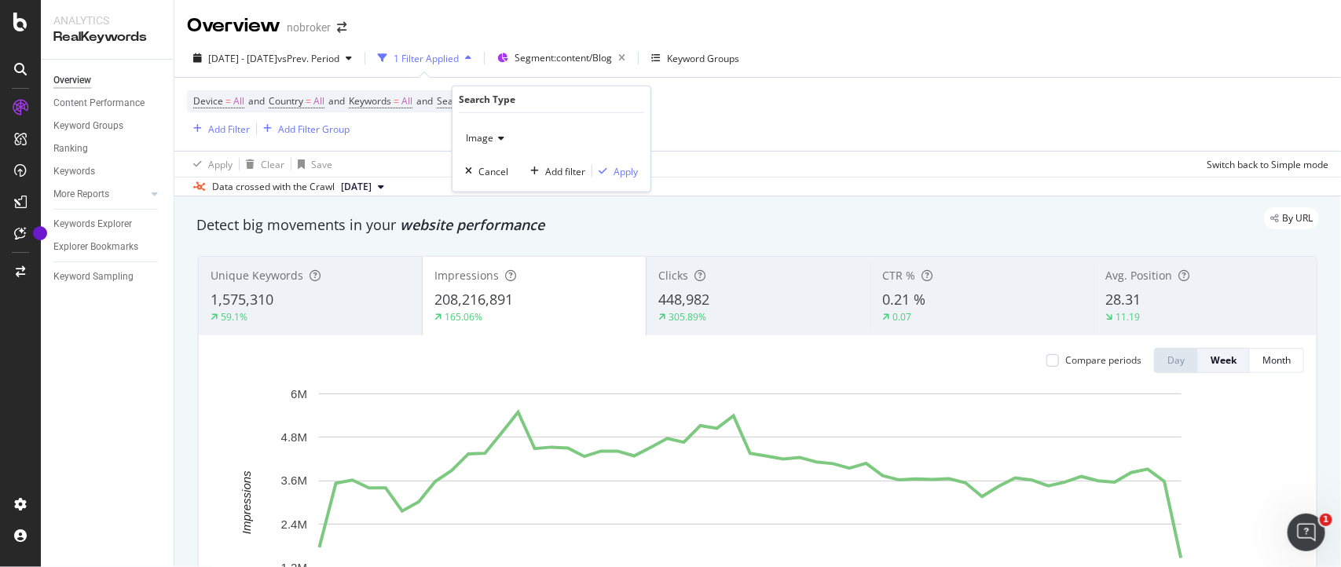
click at [475, 141] on span "Image" at bounding box center [479, 137] width 27 height 13
click at [485, 185] on span "Web" at bounding box center [483, 190] width 20 height 13
click at [625, 174] on div "Apply" at bounding box center [626, 170] width 24 height 13
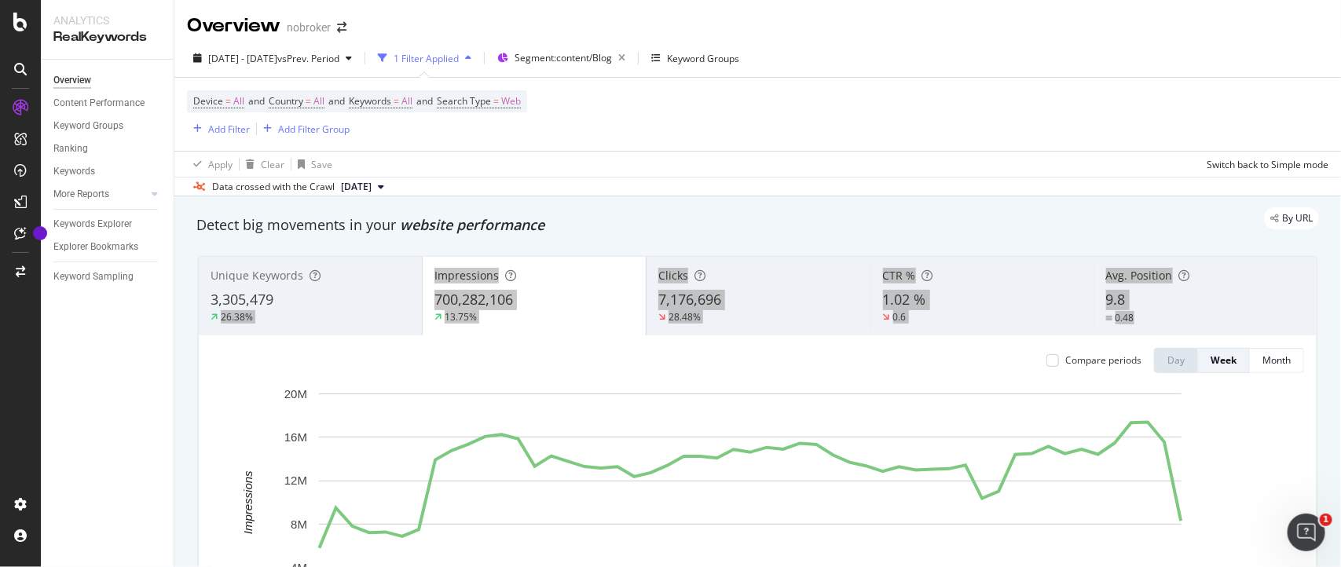
drag, startPoint x: 305, startPoint y: 300, endPoint x: 241, endPoint y: 365, distance: 91.1
click at [241, 365] on div "Unique Keywords 3,305,479 26.38% Impressions 700,282,106 13.75% Clicks 7,176,69…" at bounding box center [758, 479] width 1118 height 445
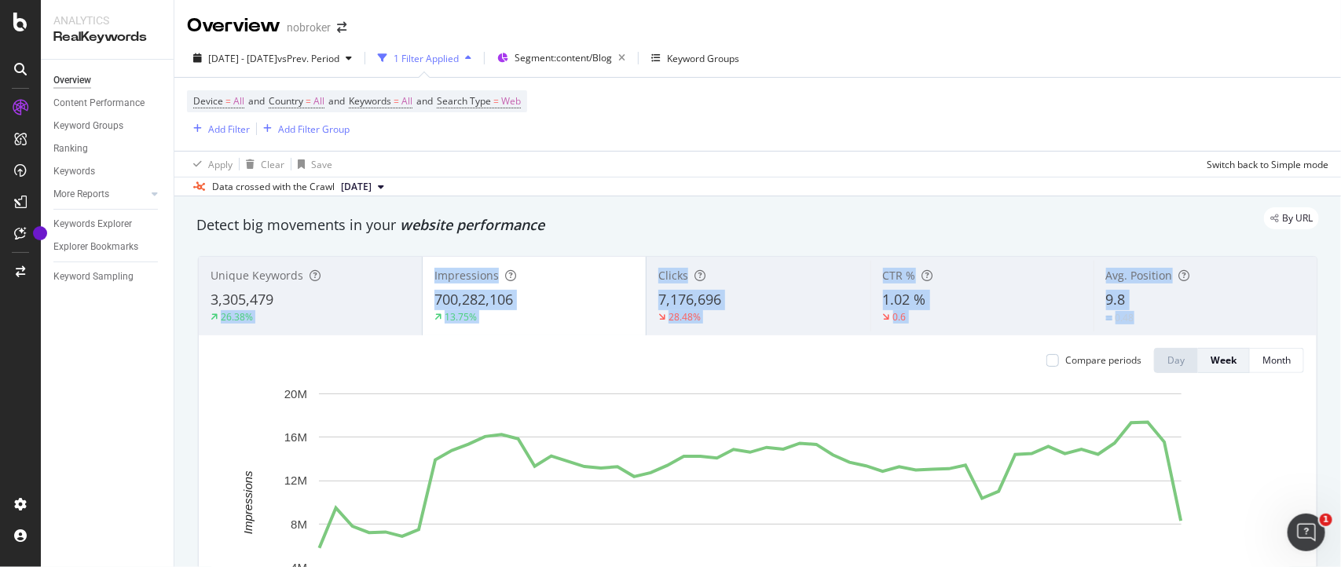
click at [192, 369] on div "Unique Keywords 3,305,479 26.38% Impressions 700,282,106 13.75% Clicks 7,176,69…" at bounding box center [758, 479] width 1138 height 471
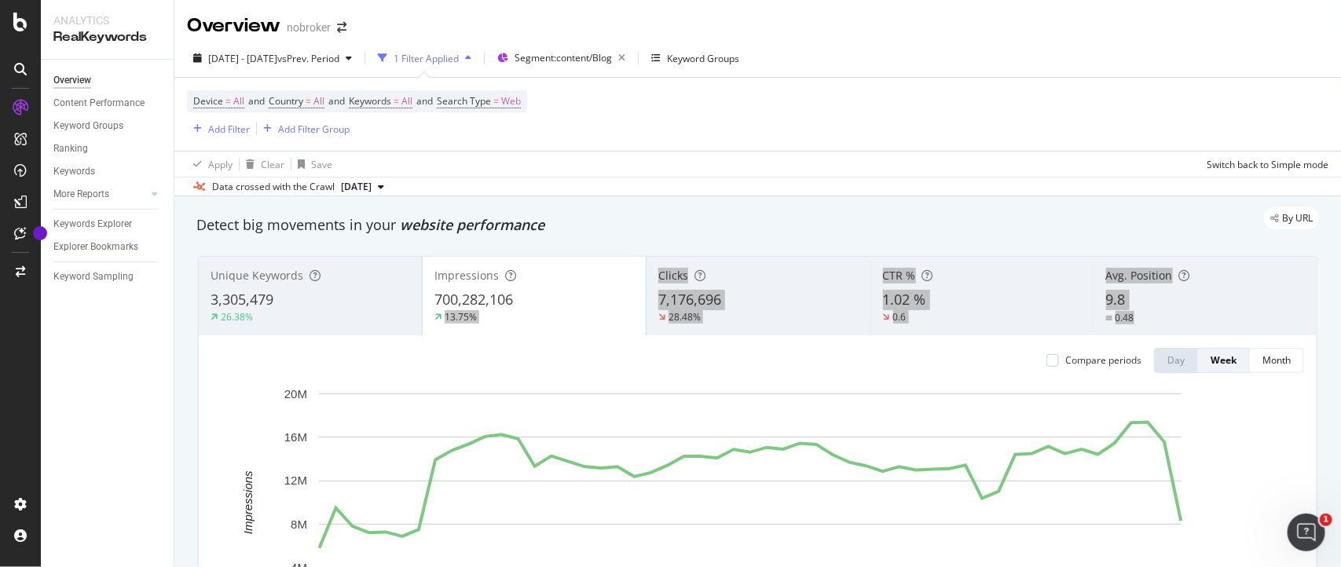
drag, startPoint x: 519, startPoint y: 300, endPoint x: 350, endPoint y: 356, distance: 178.6
click at [350, 356] on div "Unique Keywords 3,305,479 26.38% Impressions 700,282,106 13.75% Clicks 7,176,69…" at bounding box center [758, 479] width 1118 height 445
click at [744, 301] on div "7,176,696" at bounding box center [758, 300] width 200 height 20
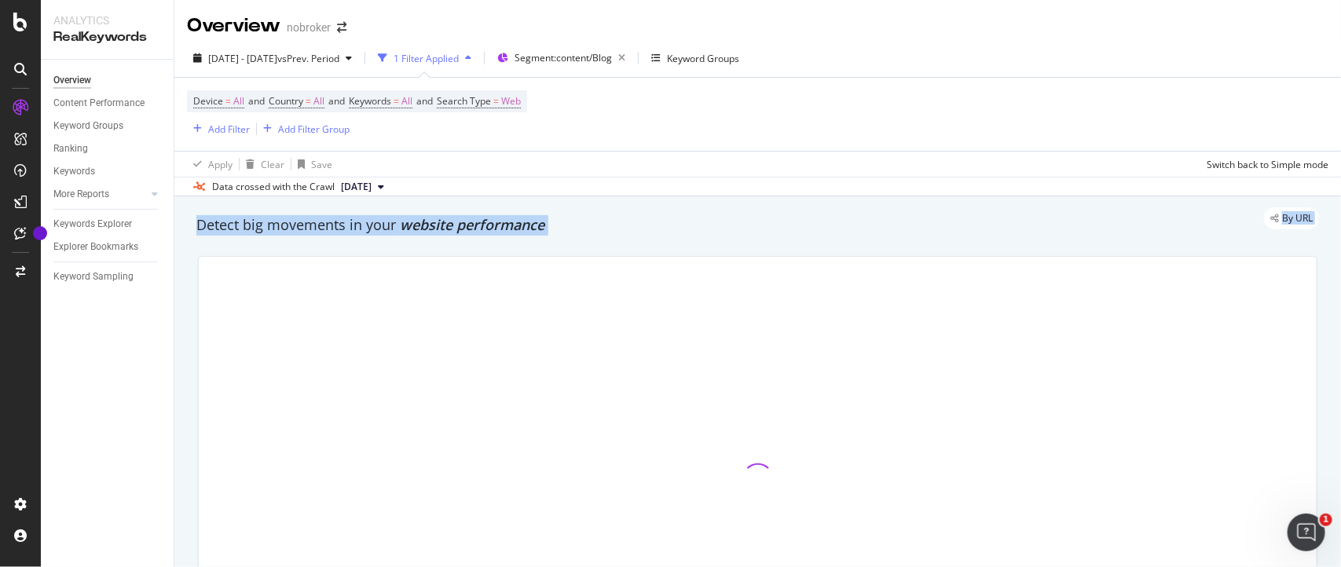
drag, startPoint x: 744, startPoint y: 301, endPoint x: 454, endPoint y: 212, distance: 303.2
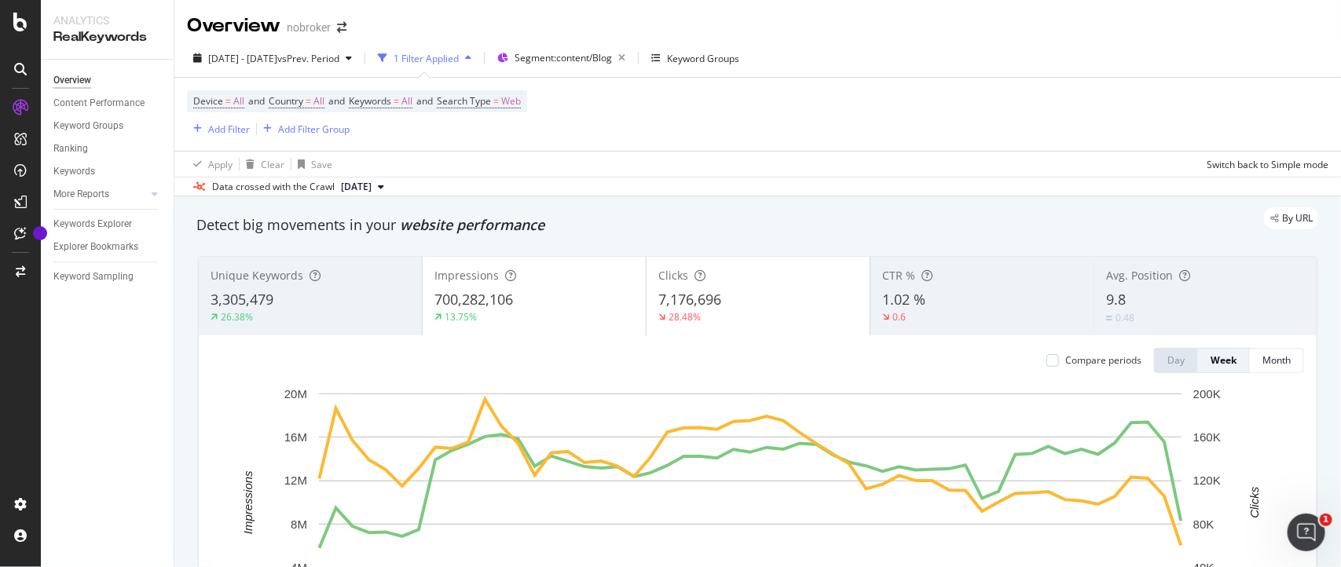
click at [582, 131] on div "Device = All and Country = All and Keywords = All and Search Type = Web Add Fil…" at bounding box center [758, 114] width 1142 height 73
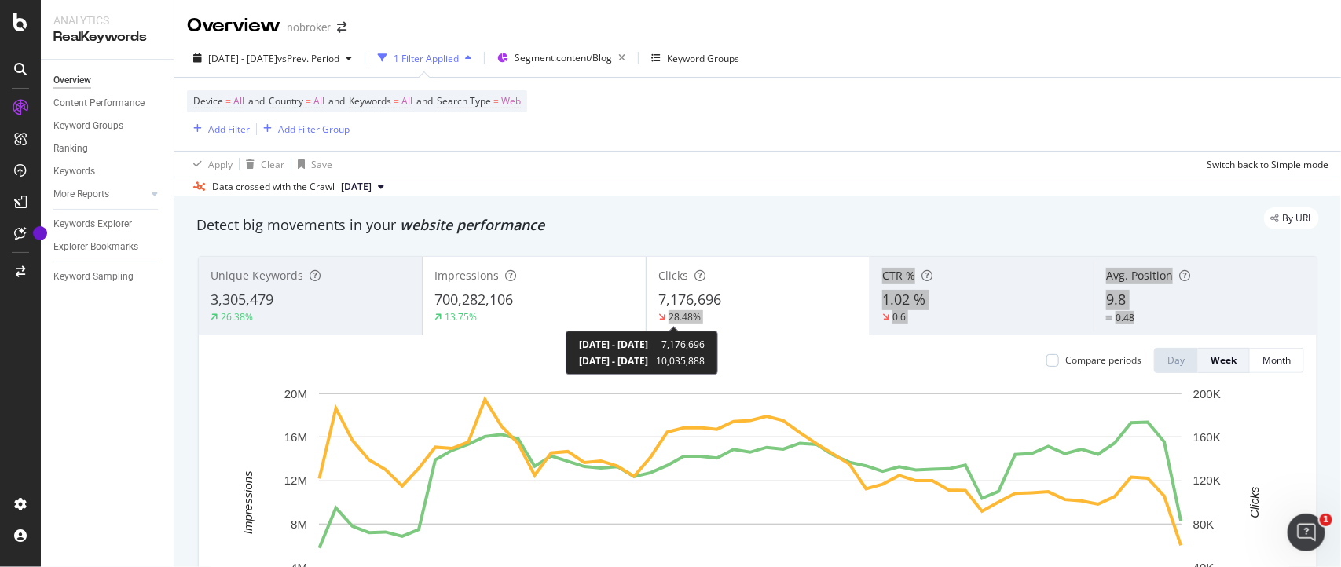
drag, startPoint x: 736, startPoint y: 305, endPoint x: 409, endPoint y: 406, distance: 342.9
click at [409, 406] on div "Unique Keywords 3,305,479 26.38% Impressions 700,282,106 13.75% Clicks 7,176,69…" at bounding box center [758, 479] width 1118 height 445
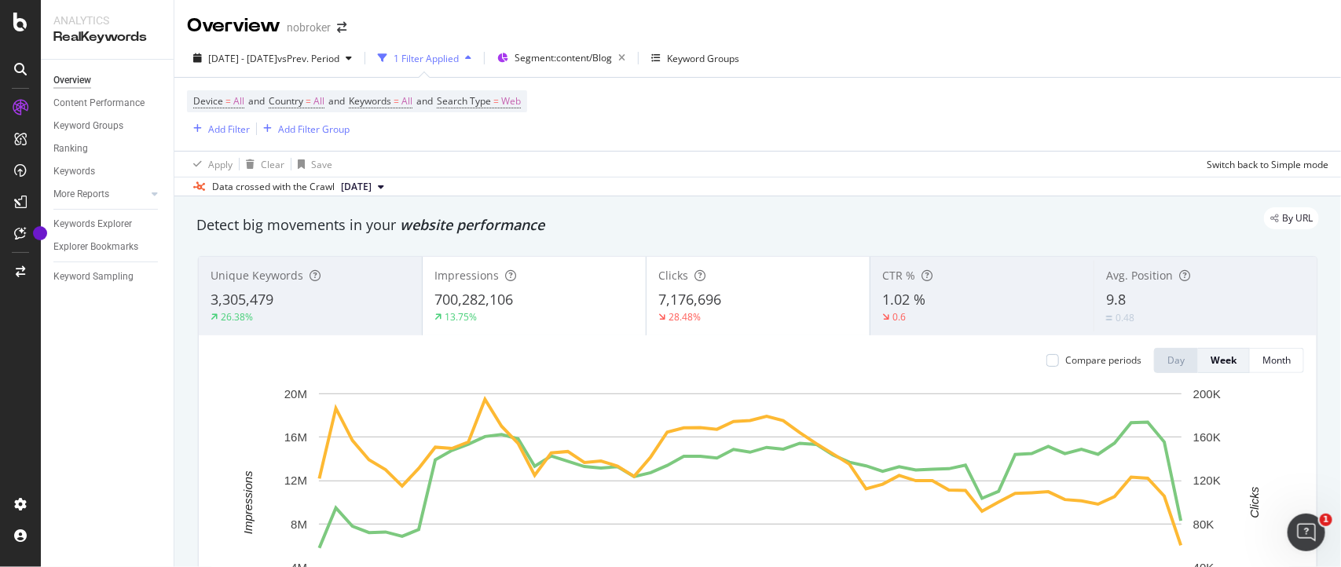
click at [977, 214] on div "By URL" at bounding box center [750, 218] width 1138 height 22
drag, startPoint x: 1153, startPoint y: 302, endPoint x: 684, endPoint y: 387, distance: 475.9
click at [684, 387] on div "Unique Keywords 3,305,479 26.38% Impressions 700,282,106 13.75% Clicks 7,176,69…" at bounding box center [758, 479] width 1118 height 445
click at [880, 220] on div "By URL" at bounding box center [750, 218] width 1138 height 22
drag, startPoint x: 944, startPoint y: 304, endPoint x: 861, endPoint y: 299, distance: 83.4
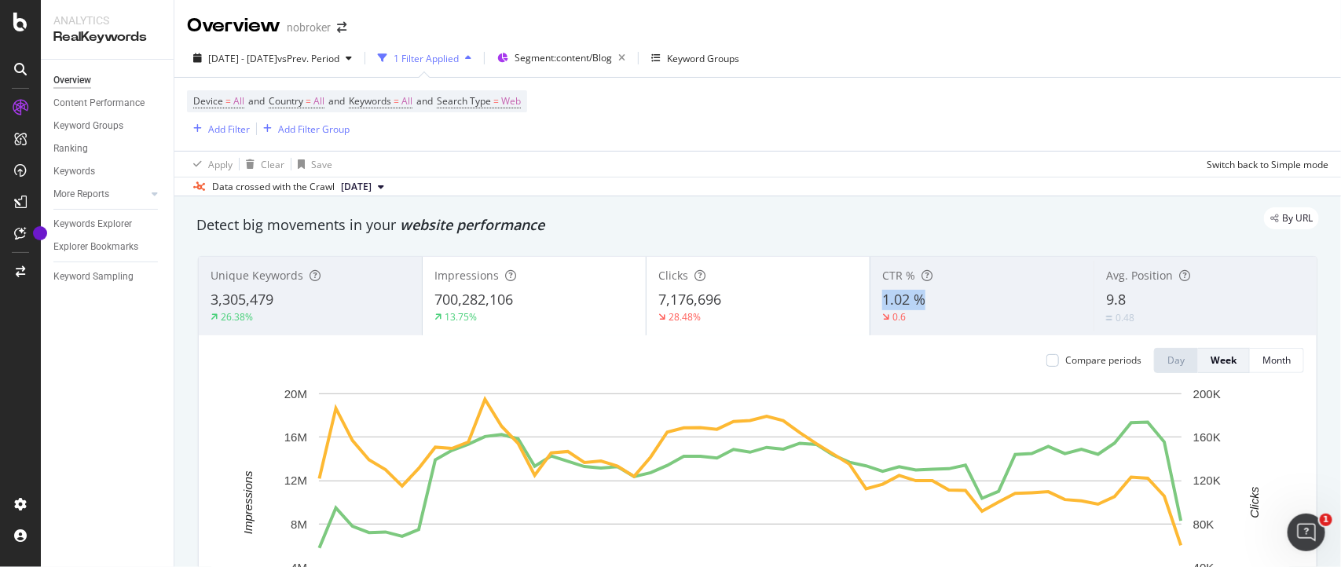
click at [871, 299] on div "CTR % 1.02 % 0.6" at bounding box center [982, 296] width 223 height 71
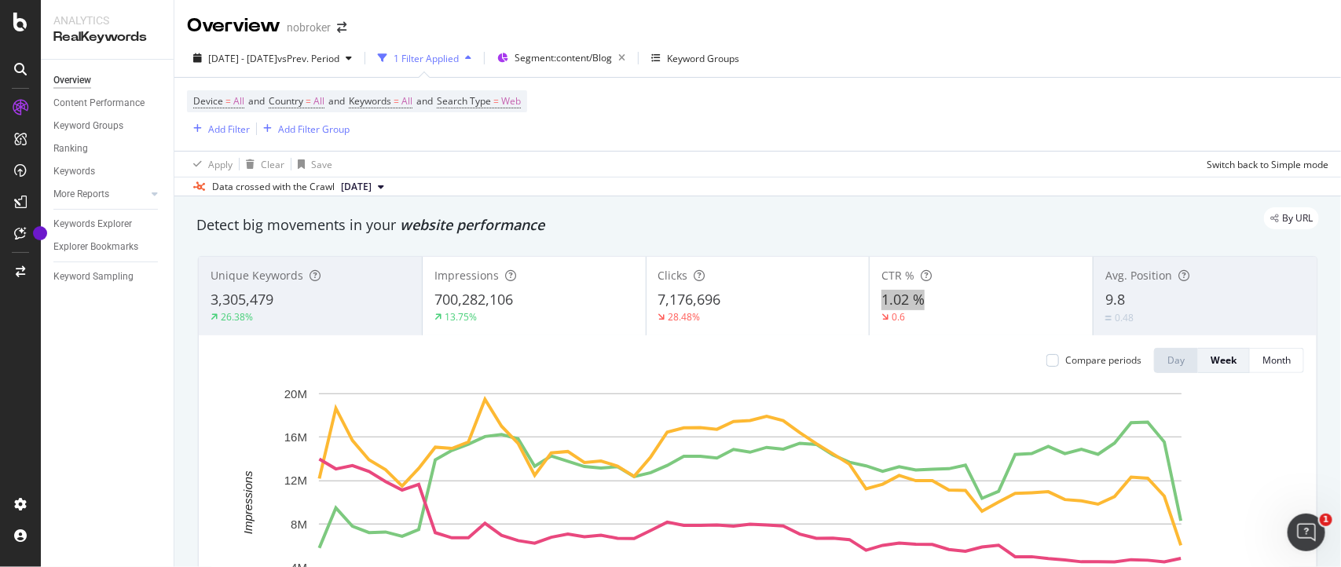
drag, startPoint x: 937, startPoint y: 304, endPoint x: 864, endPoint y: 305, distance: 72.3
click at [870, 305] on div "CTR % 1.02 % 0.6" at bounding box center [981, 296] width 223 height 71
